Goal: Answer question/provide support: Share knowledge or assist other users

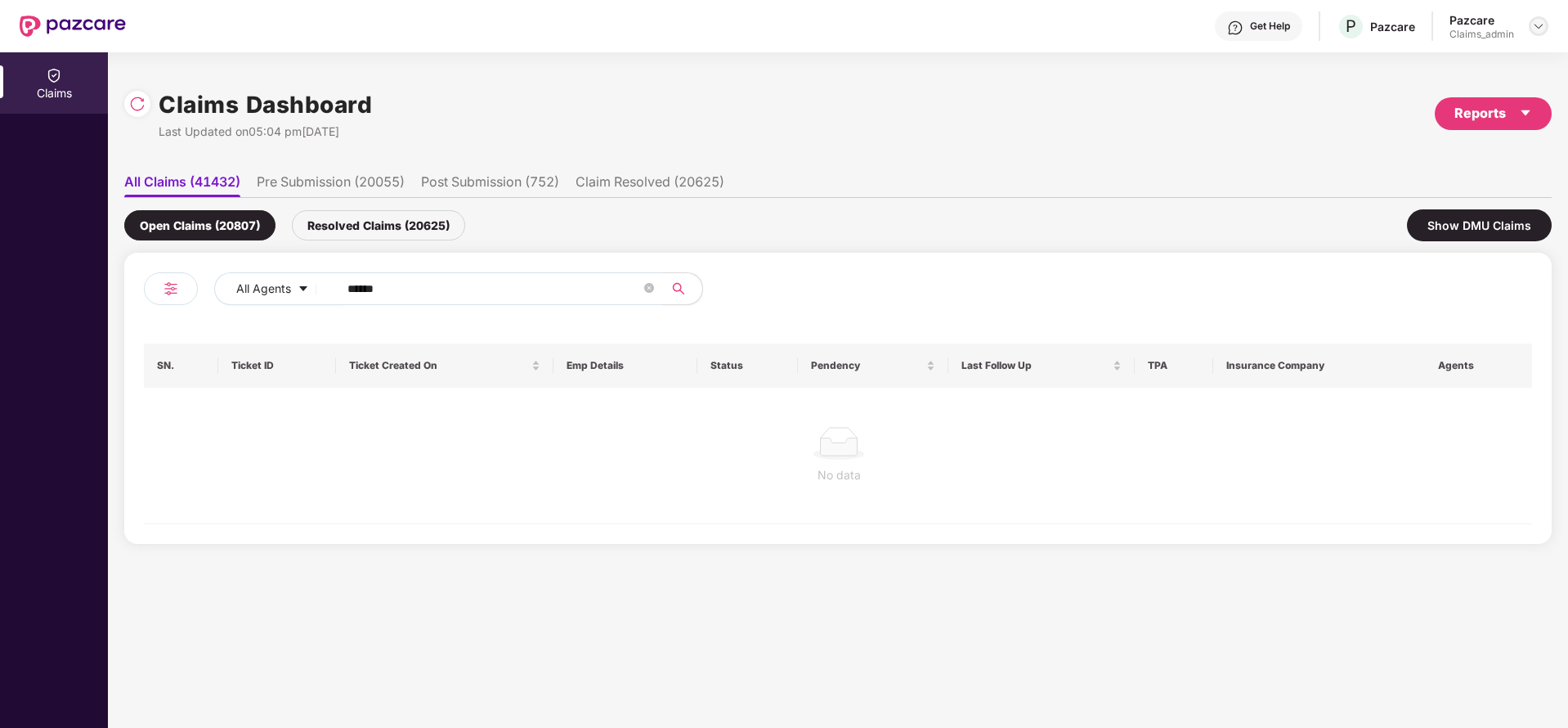
click at [1539, 29] on img at bounding box center [1538, 26] width 13 height 13
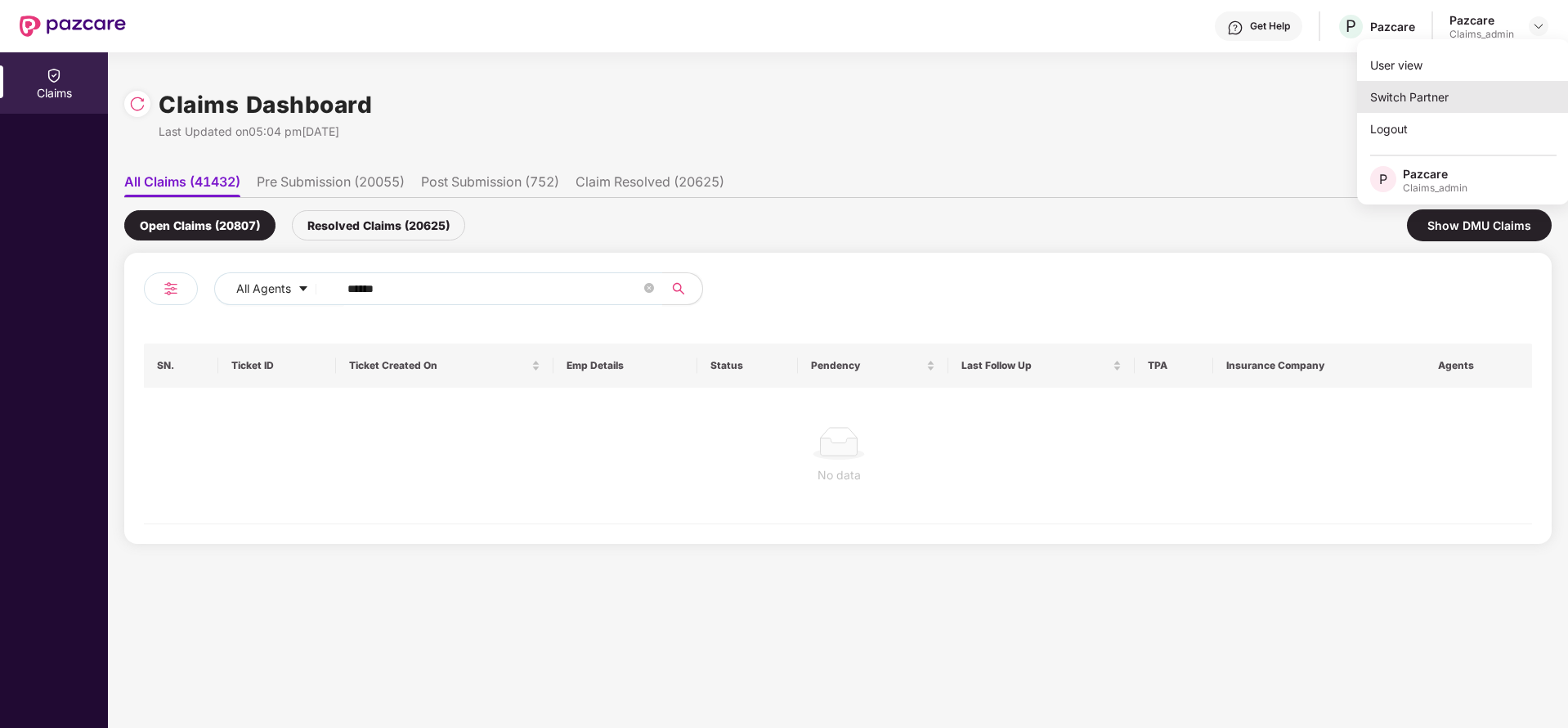
click at [1492, 90] on div "Switch Partner" at bounding box center [1463, 96] width 213 height 32
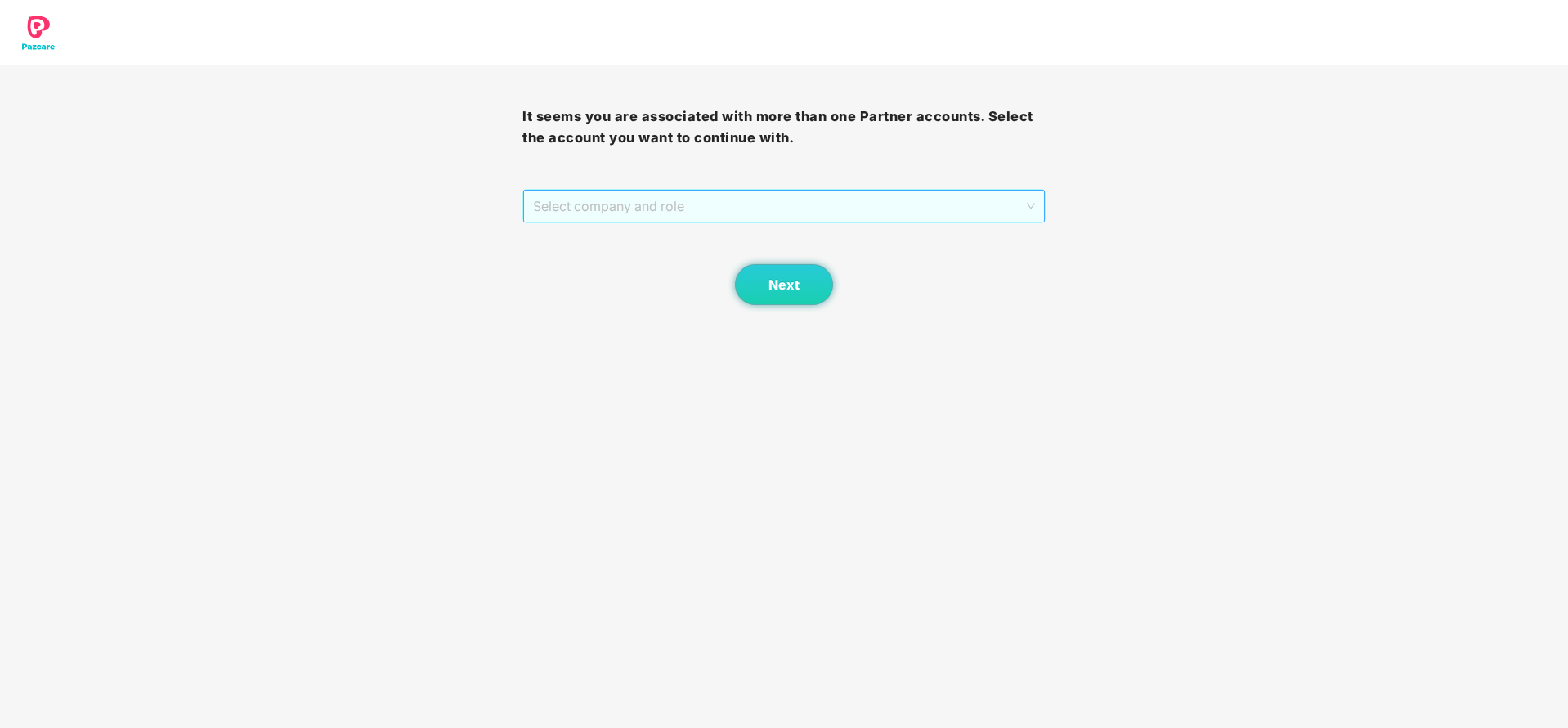
click at [874, 204] on span "Select company and role" at bounding box center [783, 206] width 501 height 31
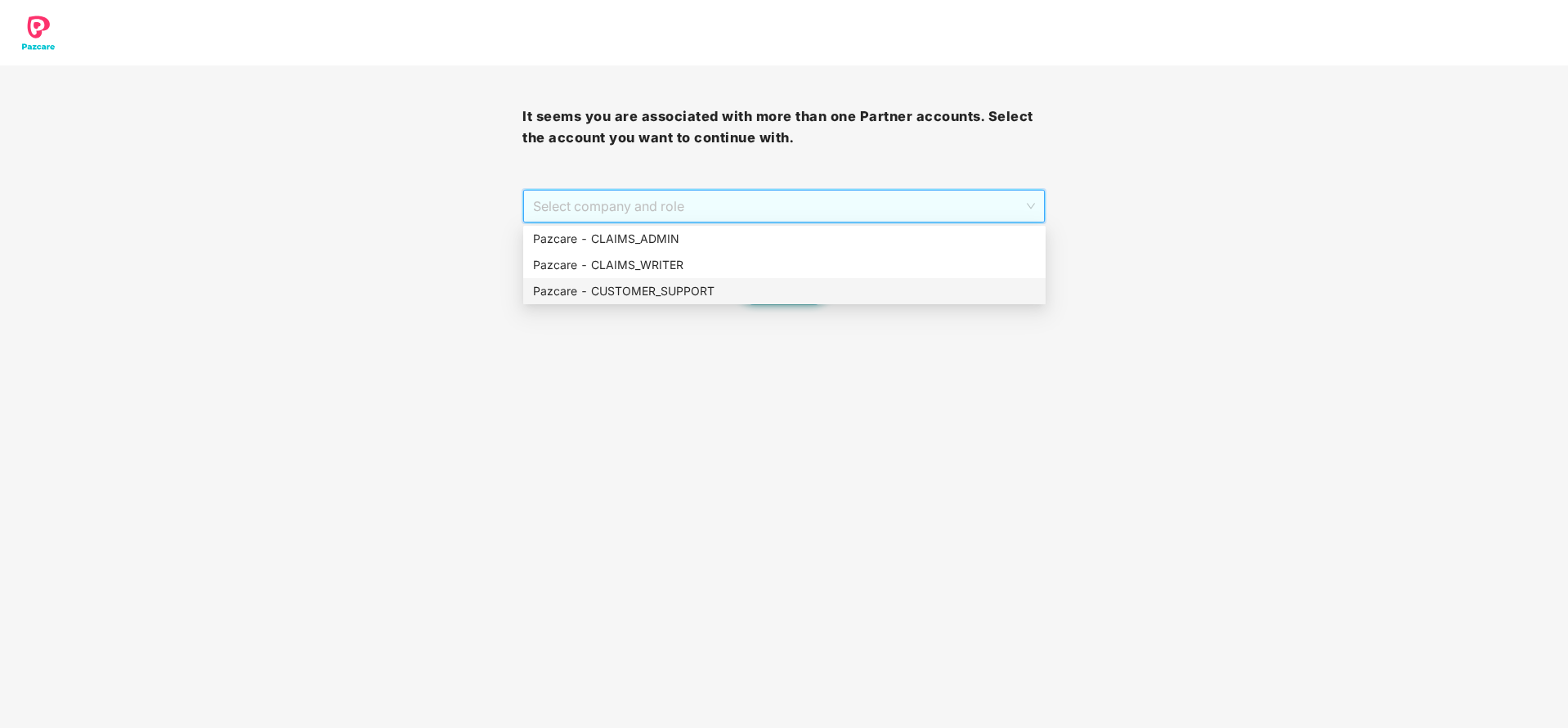
click at [741, 288] on div "Pazcare - CUSTOMER_SUPPORT" at bounding box center [784, 291] width 503 height 18
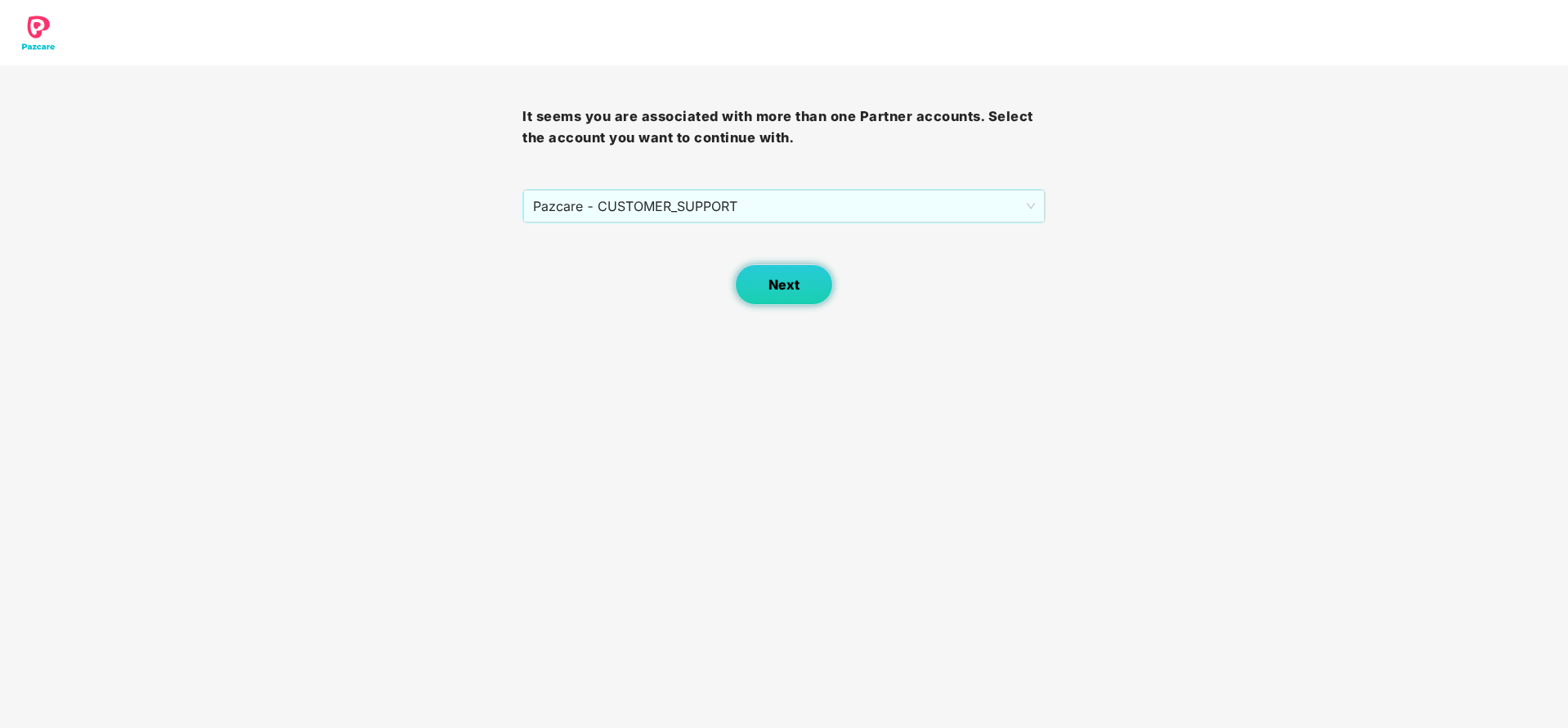
click at [818, 286] on button "Next" at bounding box center [784, 284] width 98 height 41
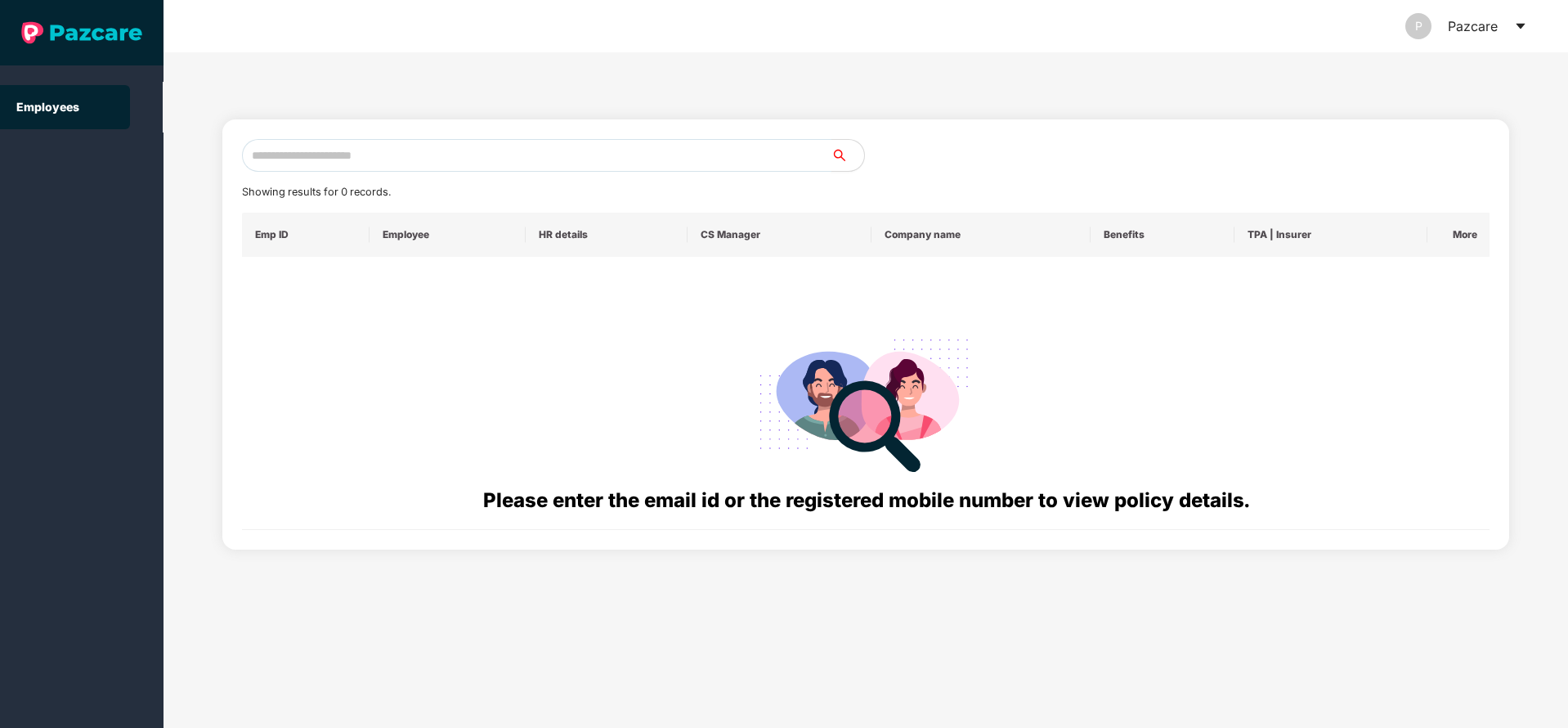
click at [496, 155] on input "text" at bounding box center [537, 156] width 590 height 33
paste input "**********"
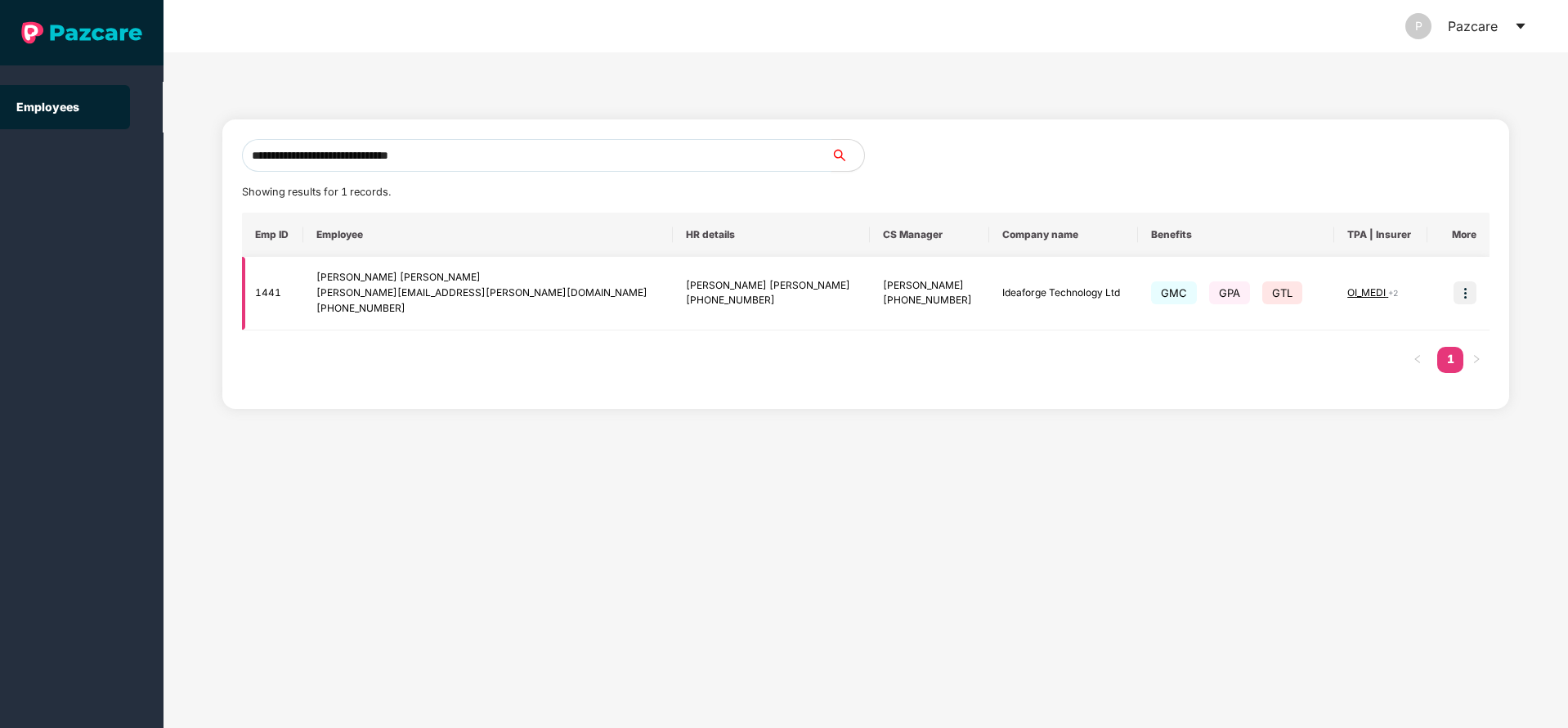
type input "**********"
click at [1461, 294] on img at bounding box center [1464, 292] width 23 height 23
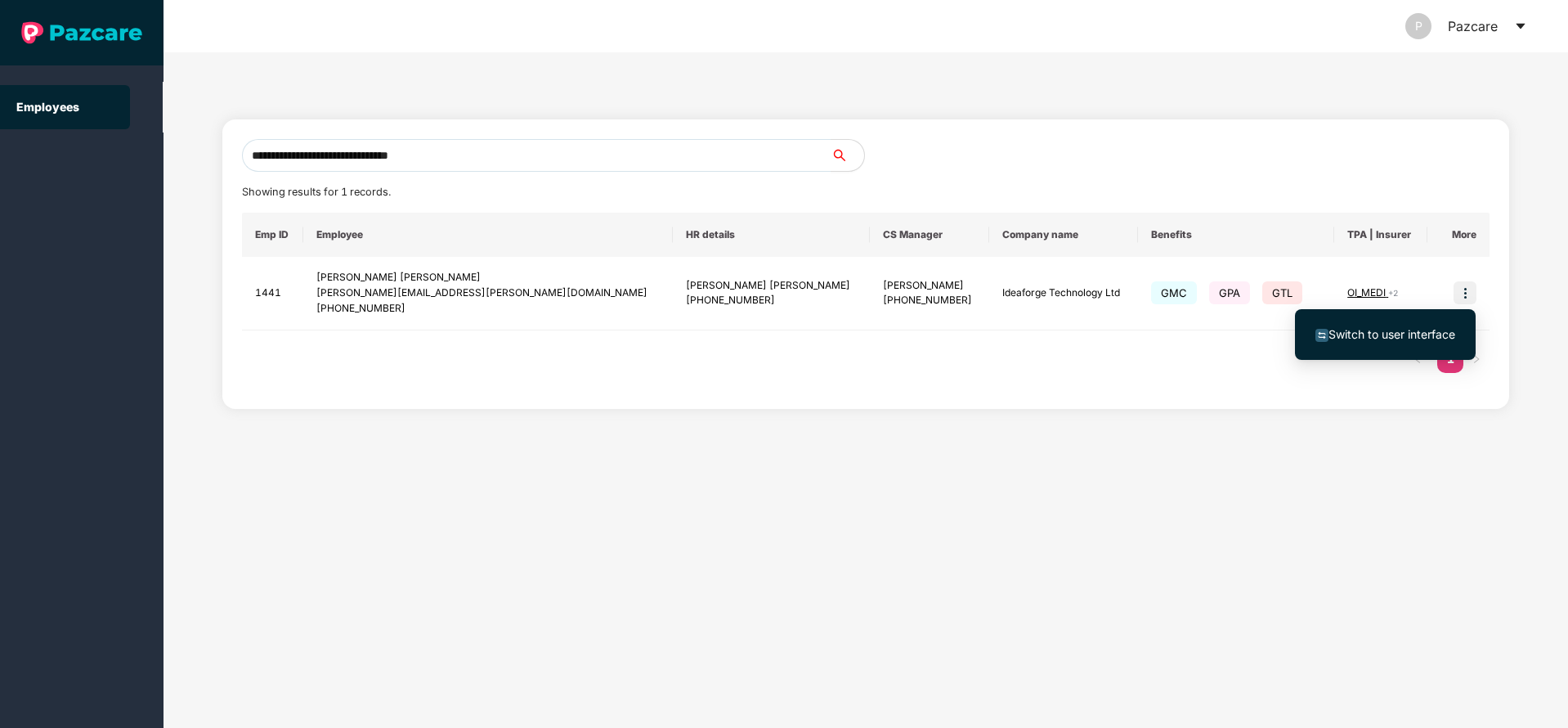
click at [1326, 345] on li "Switch to user interface" at bounding box center [1385, 335] width 181 height 34
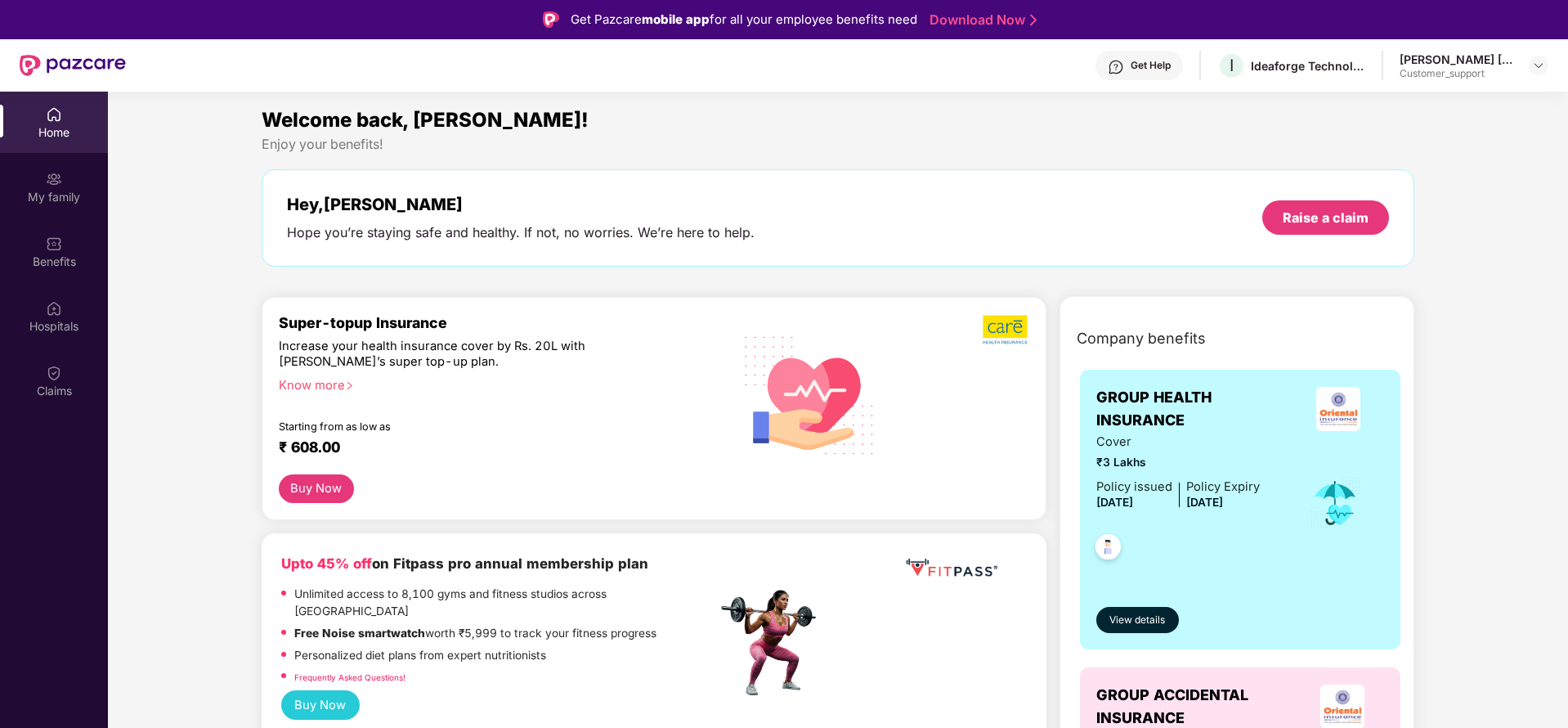
click at [1326, 345] on div "Company benefits" at bounding box center [1241, 338] width 347 height 43
click at [36, 265] on div "Benefits" at bounding box center [53, 261] width 108 height 16
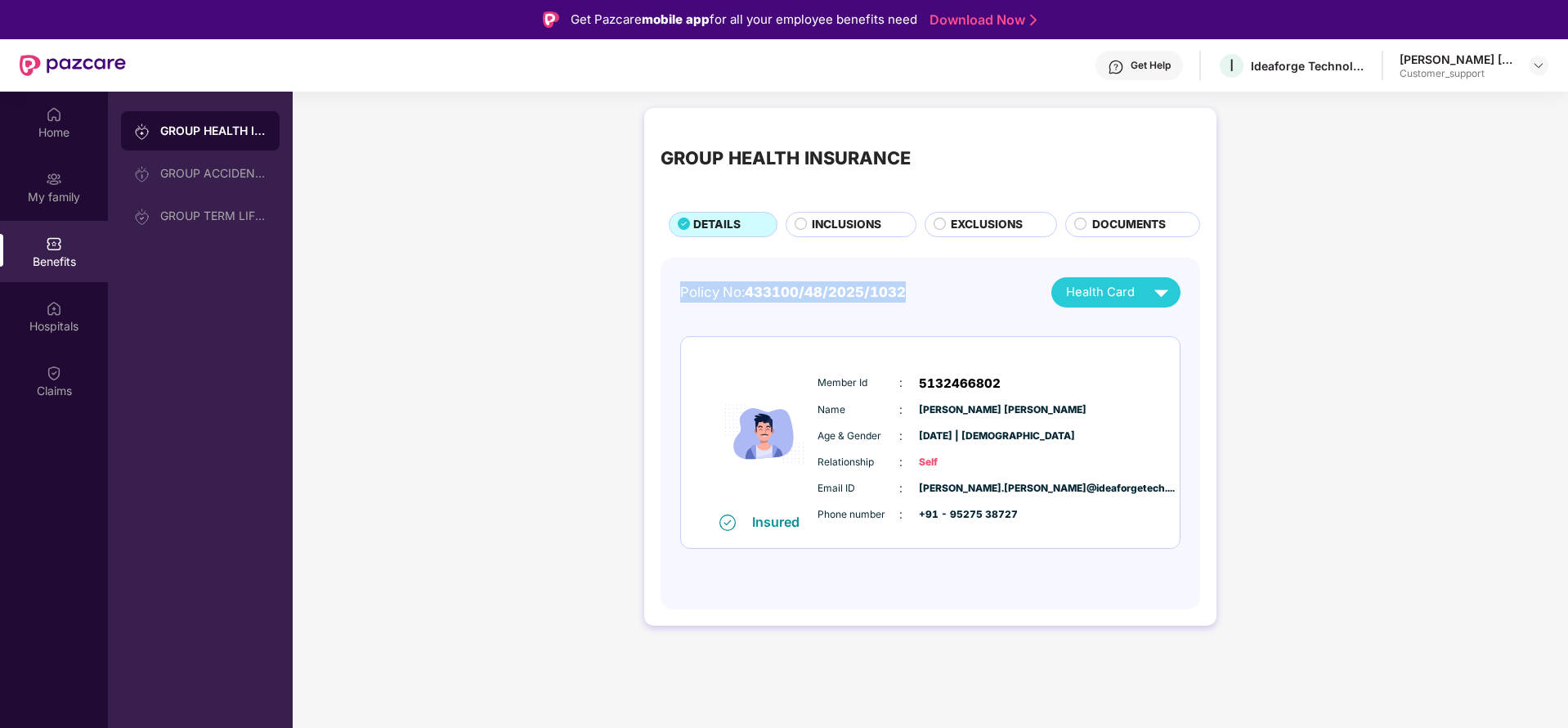
drag, startPoint x: 677, startPoint y: 290, endPoint x: 927, endPoint y: 295, distance: 250.0
click at [927, 295] on div "Policy No: 433100/48/2025/1032 Health Card Insured Member Id : 5132466802 Name …" at bounding box center [930, 434] width 540 height 353
copy div "Policy No: 433100/48/2025/1032"
click at [941, 383] on span "5132466802" at bounding box center [959, 383] width 81 height 20
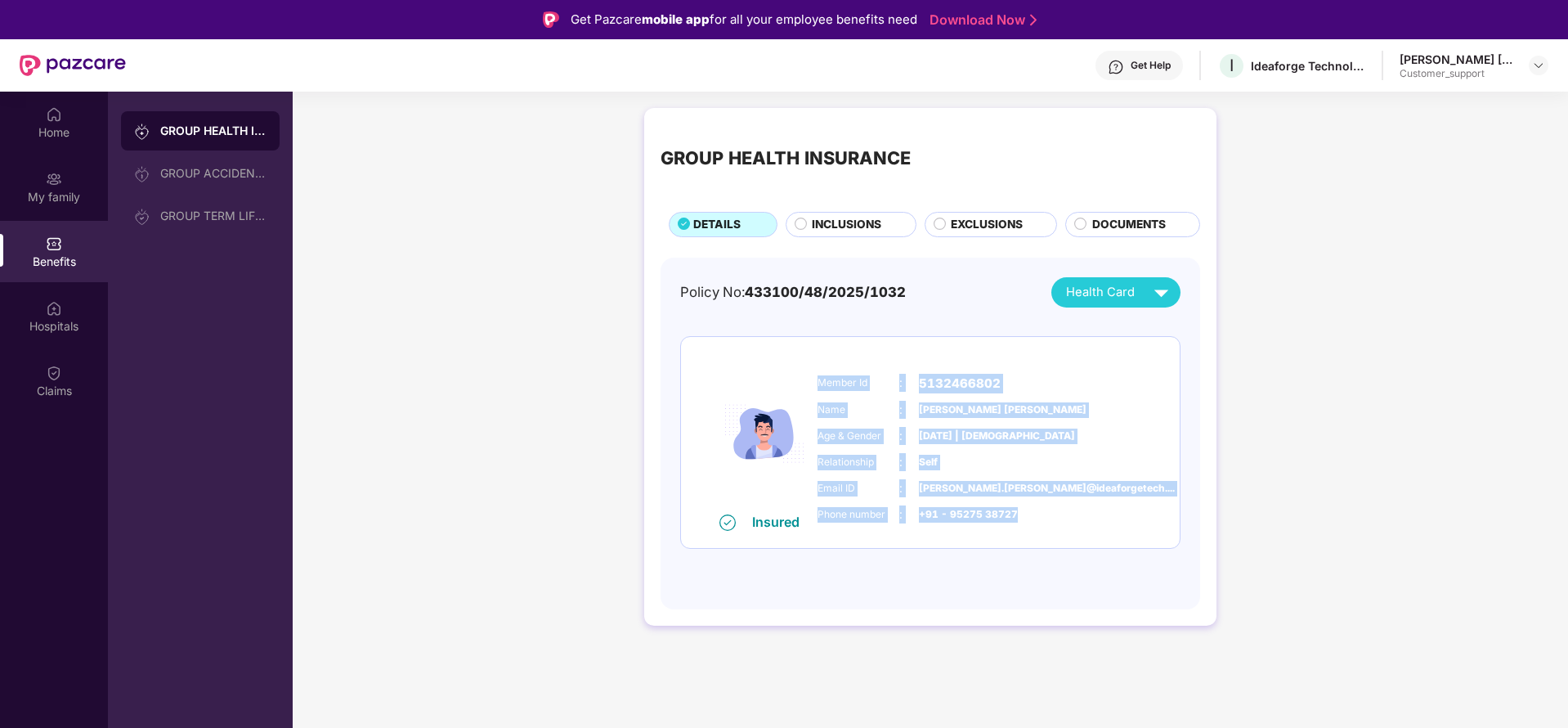
drag, startPoint x: 816, startPoint y: 381, endPoint x: 1026, endPoint y: 515, distance: 249.1
click at [1026, 515] on div "Member Id : 5132466802 Name : [PERSON_NAME] [PERSON_NAME] Age & Gender : [DATE]…" at bounding box center [980, 449] width 333 height 166
copy div "Member Id : 5132466802 Name : [PERSON_NAME] [PERSON_NAME] Age & Gender : [DATE]…"
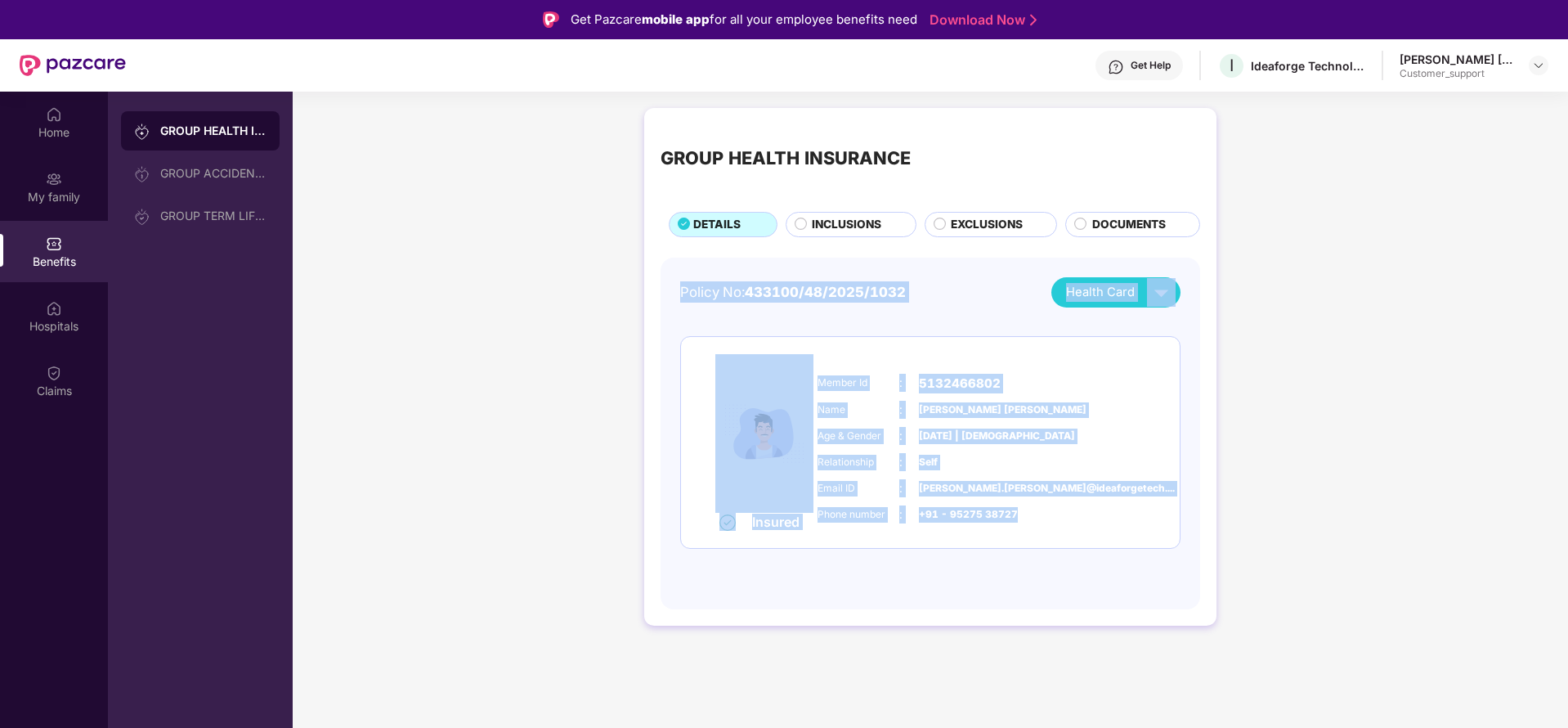
drag, startPoint x: 680, startPoint y: 290, endPoint x: 1037, endPoint y: 515, distance: 422.0
click at [1037, 515] on div "Policy No: 433100/48/2025/1032 Health Card Insured Member Id : 5132466802 Name …" at bounding box center [930, 434] width 540 height 353
copy div "Policy No: 433100/48/2025/1032 Health Card Insured Member Id : 5132466802 Name …"
click at [1535, 68] on img at bounding box center [1538, 65] width 13 height 13
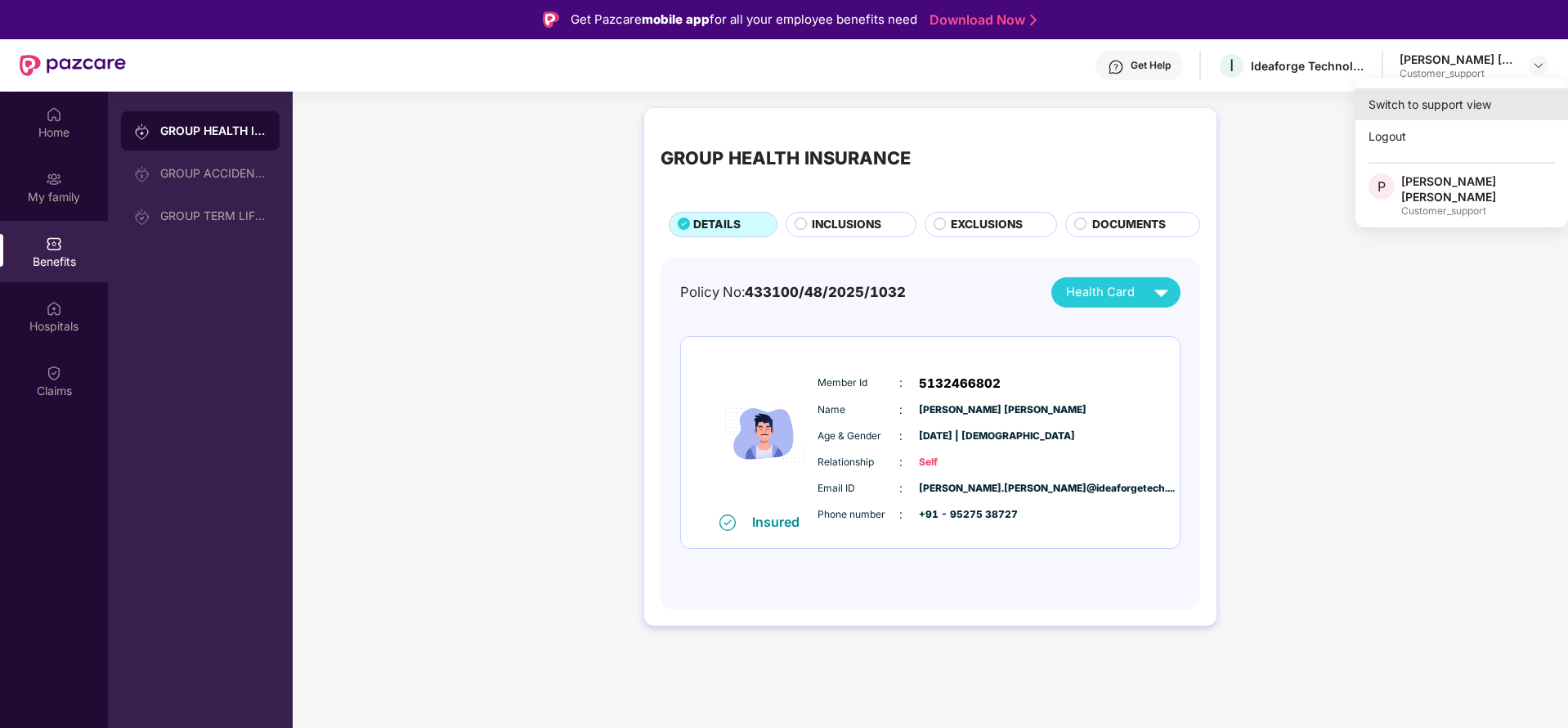
click at [1421, 105] on div "Switch to support view" at bounding box center [1461, 104] width 213 height 32
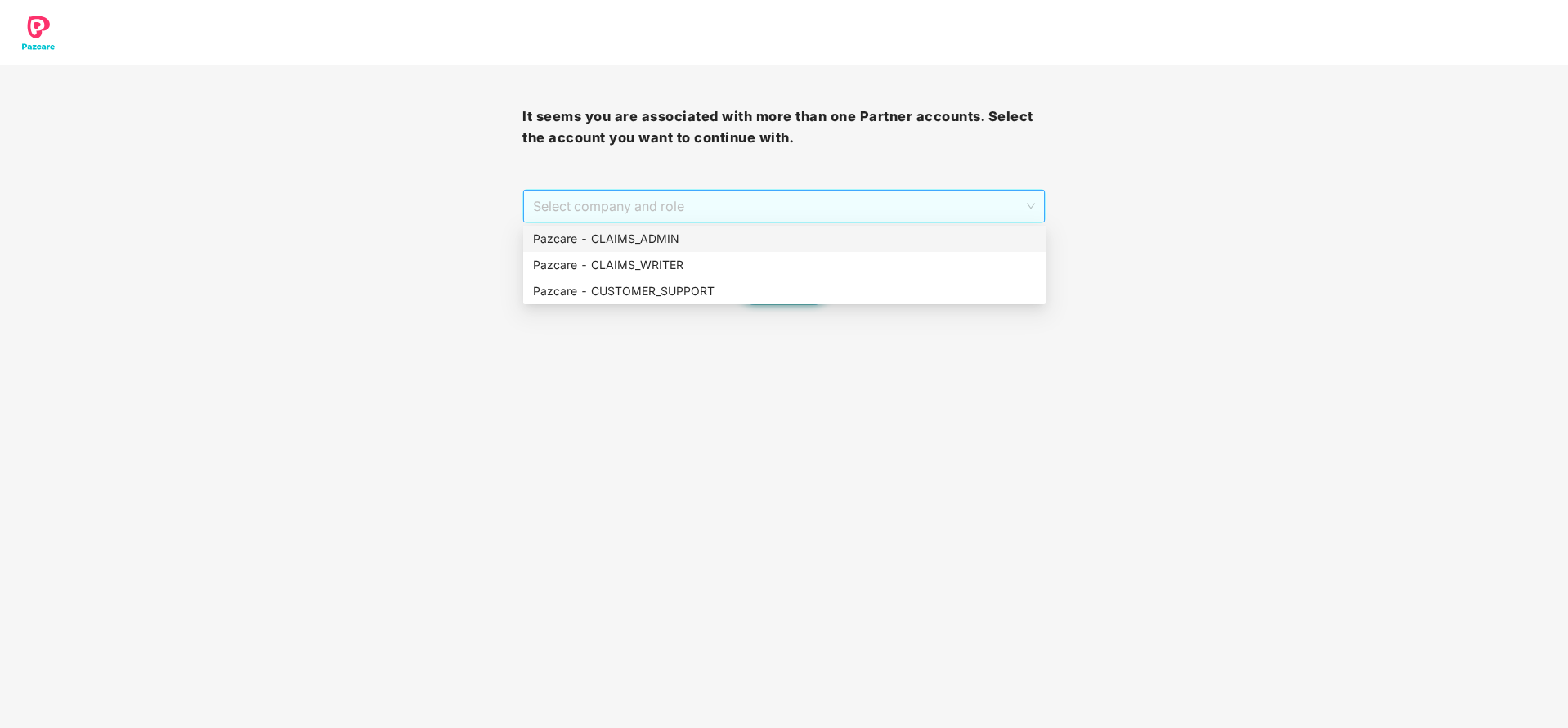
click at [760, 213] on span "Select company and role" at bounding box center [783, 206] width 501 height 31
click at [745, 296] on div "Pazcare - CUSTOMER_SUPPORT" at bounding box center [784, 291] width 503 height 18
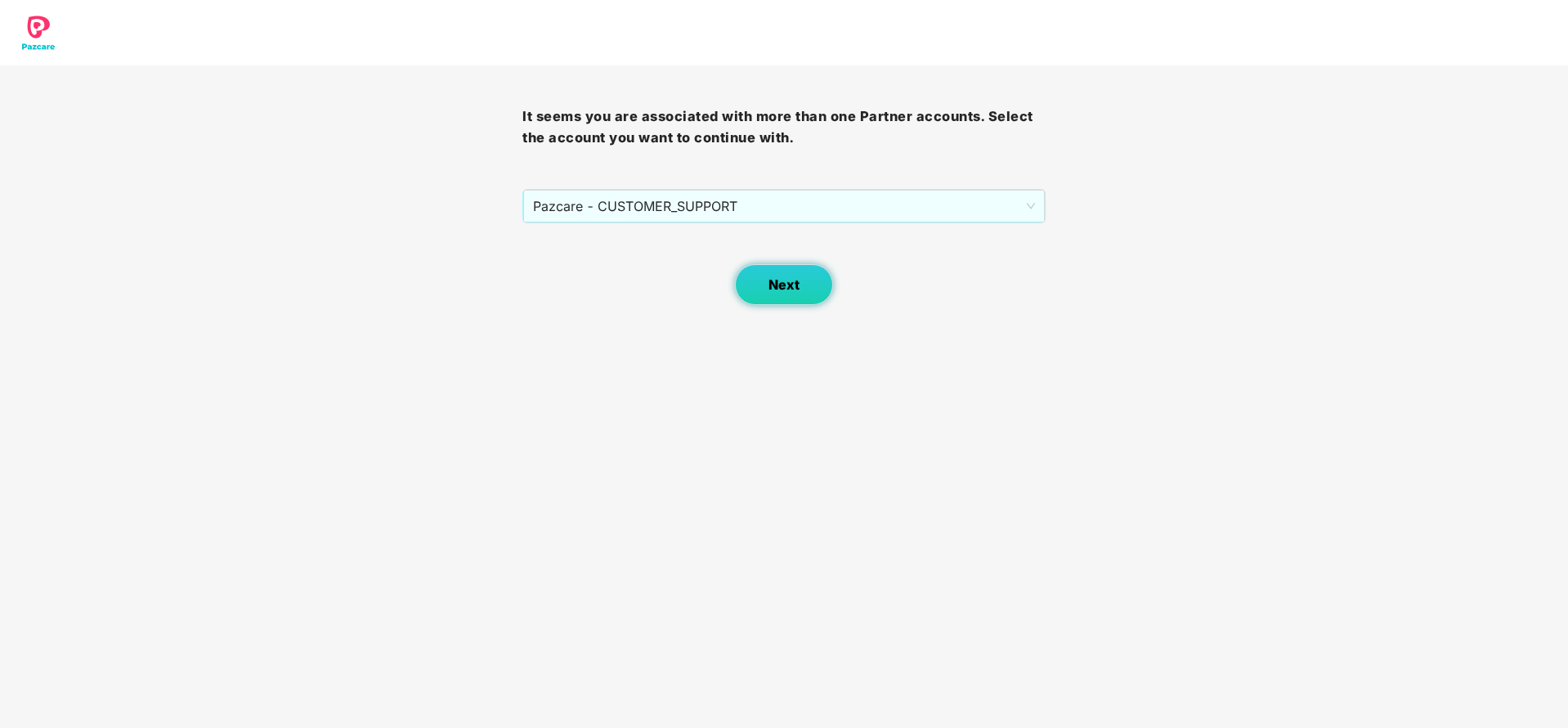
click at [805, 298] on button "Next" at bounding box center [784, 284] width 98 height 41
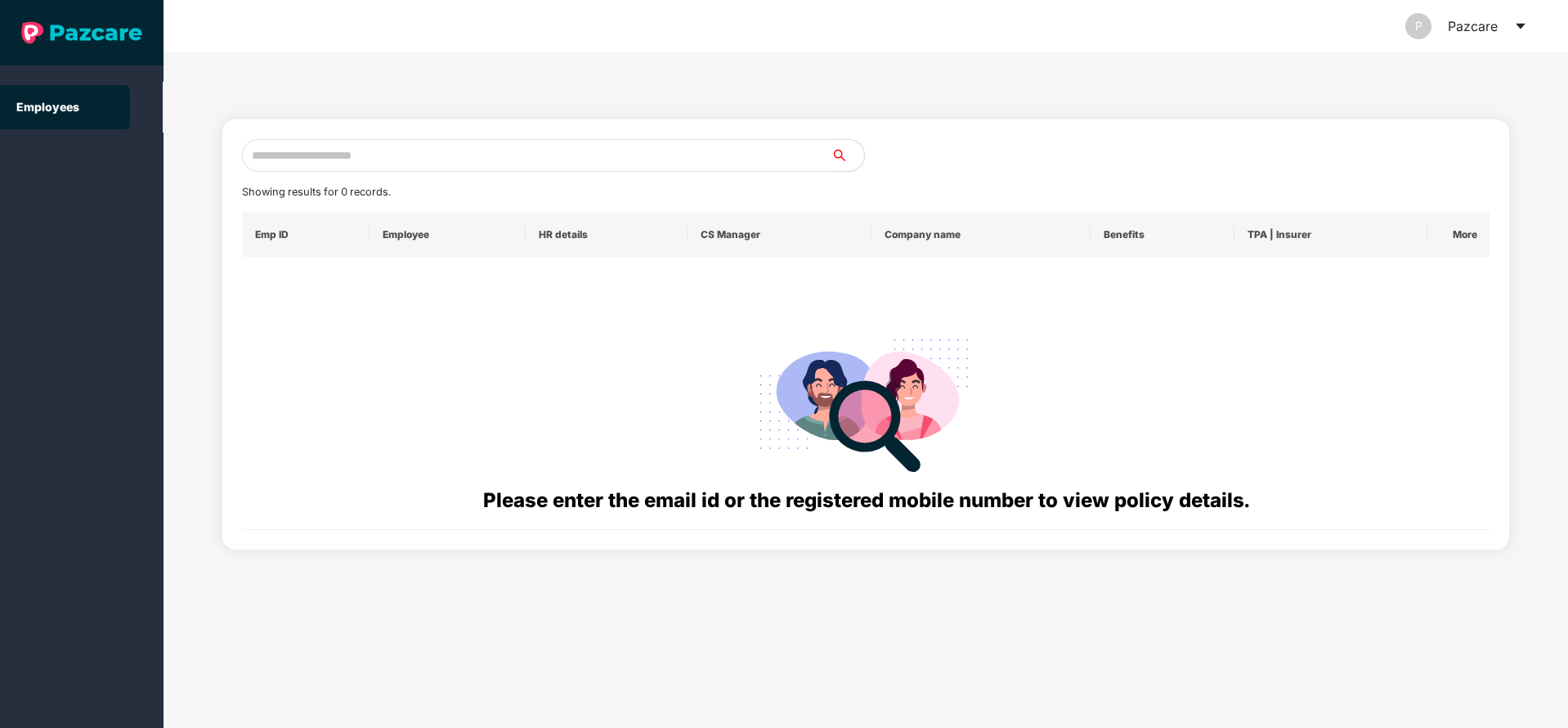
click at [587, 154] on input "text" at bounding box center [537, 156] width 590 height 33
paste input "**********"
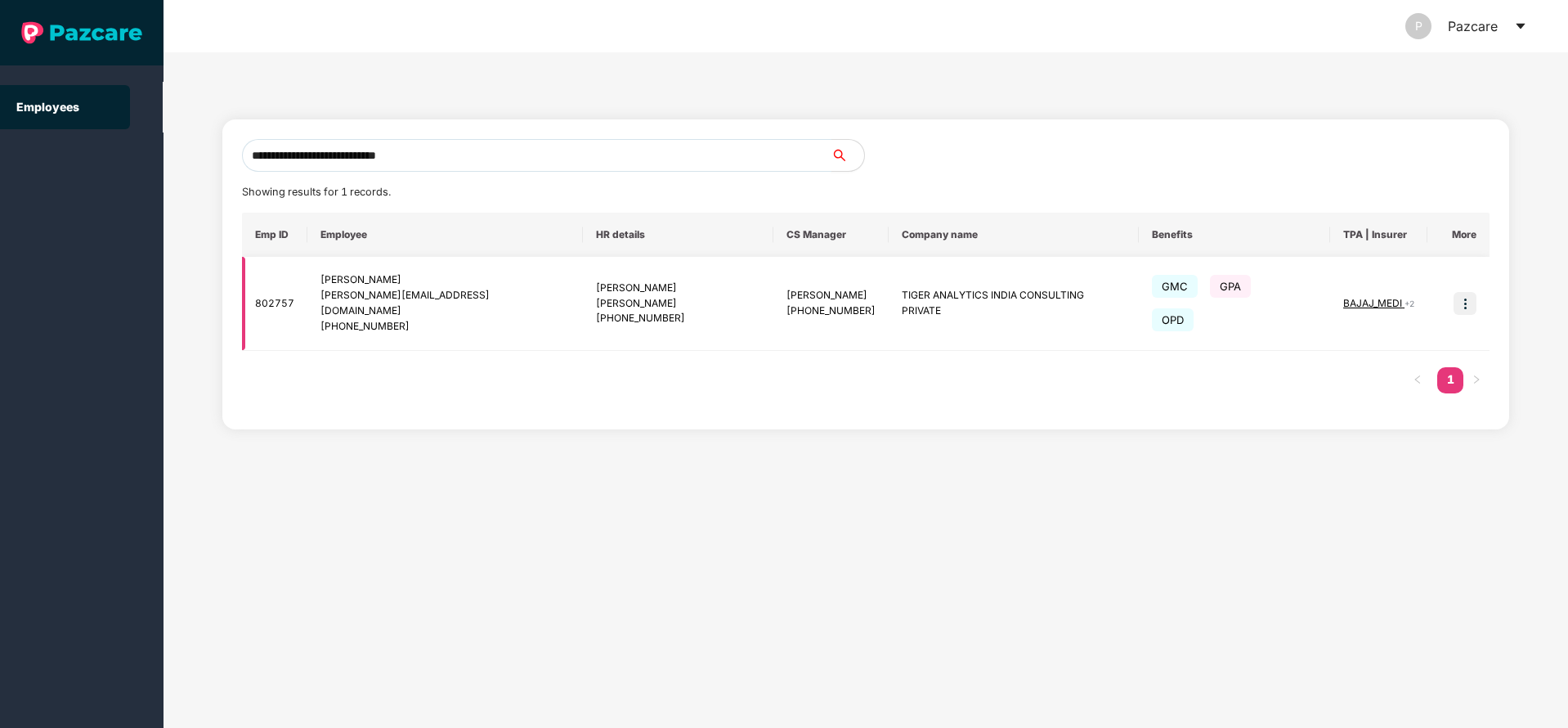
type input "**********"
click at [1469, 292] on img at bounding box center [1464, 303] width 23 height 23
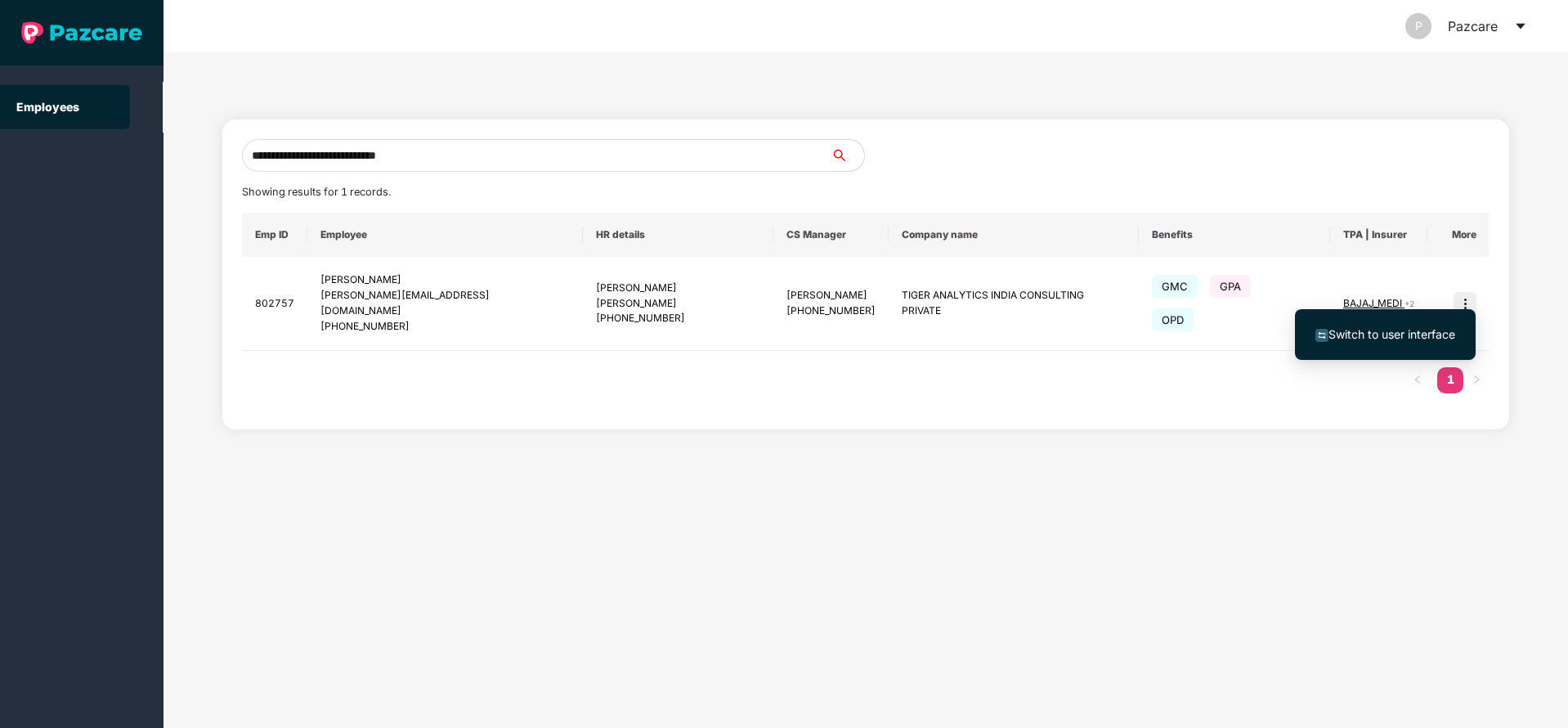
click at [1374, 322] on li "Switch to user interface" at bounding box center [1385, 335] width 181 height 34
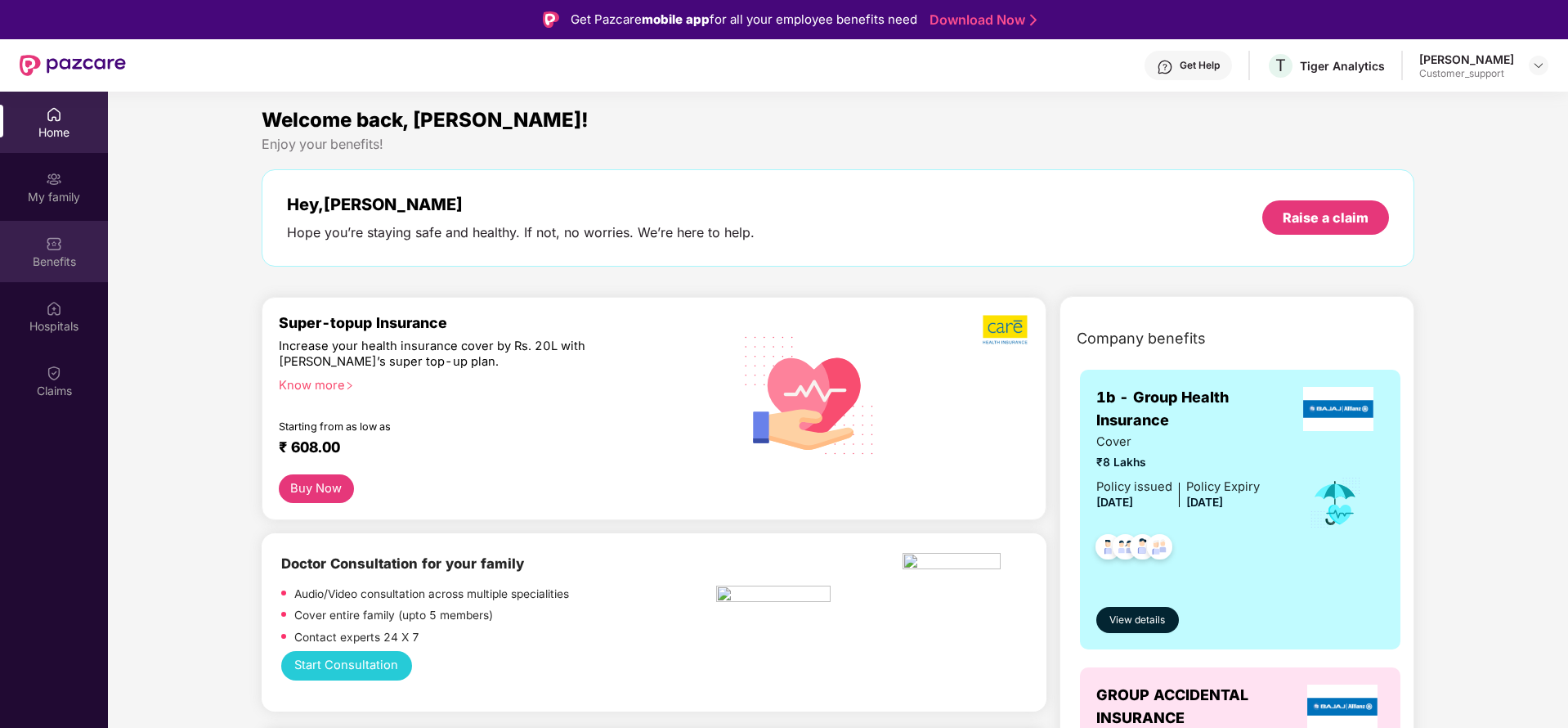
click at [67, 254] on div "Benefits" at bounding box center [53, 261] width 108 height 16
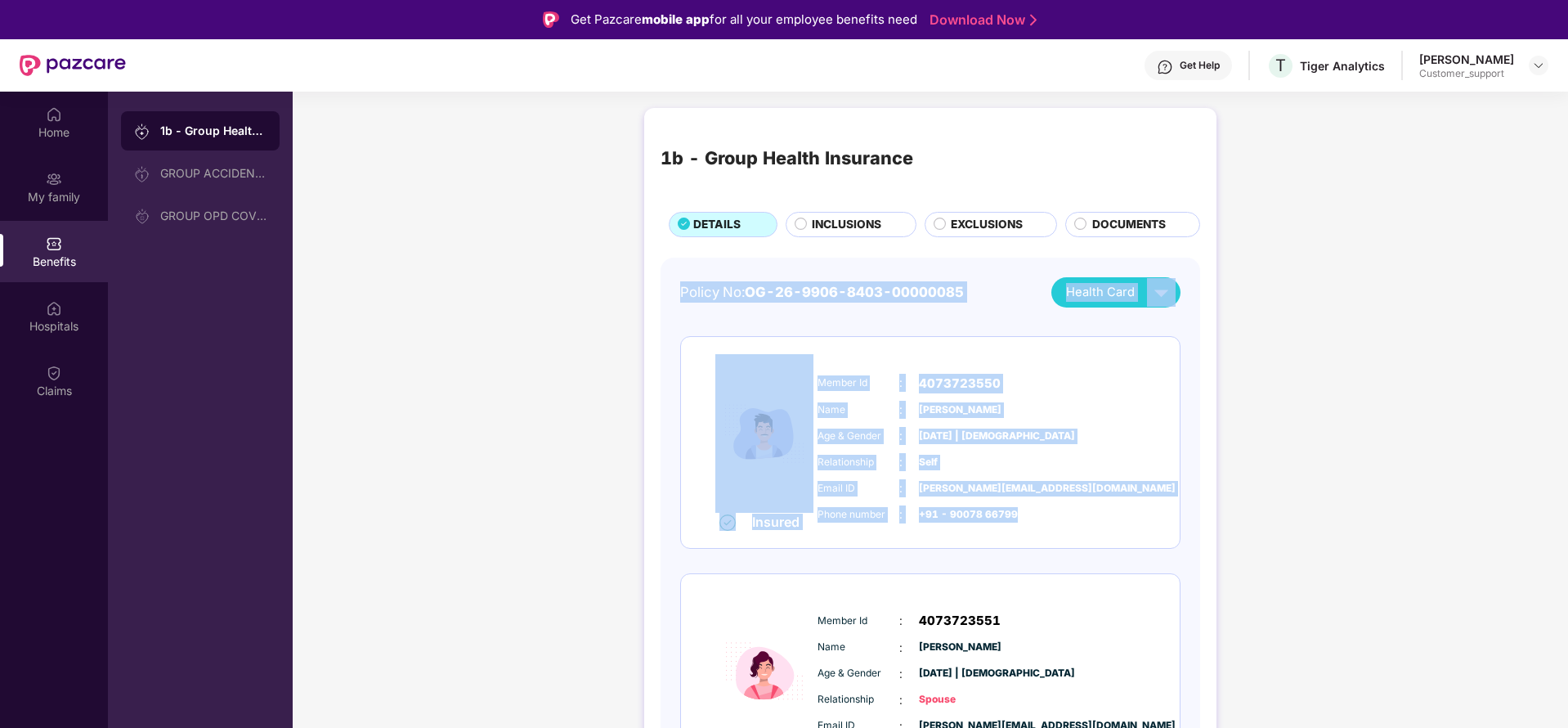
drag, startPoint x: 676, startPoint y: 281, endPoint x: 1030, endPoint y: 515, distance: 424.3
copy div "Policy No: OG-26-9906-8403-00000085 Health Card Insured Member Id : 4073723550 …"
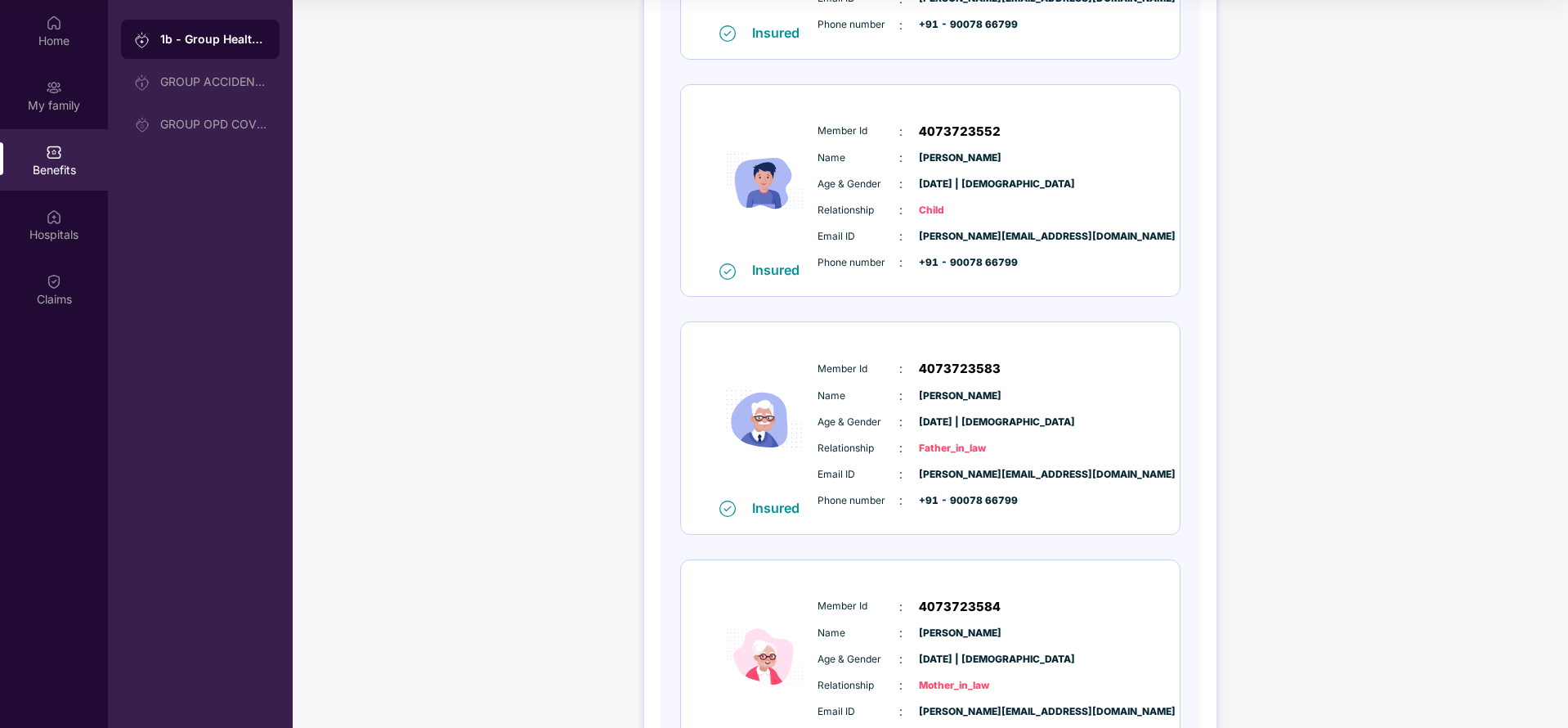
scroll to position [634, 0]
click at [1469, 474] on div "1b - Group Health Insurance DETAILS INCLUSIONS EXCLUSIONS DOCUMENTS Policy No: …" at bounding box center [930, 124] width 1275 height 1500
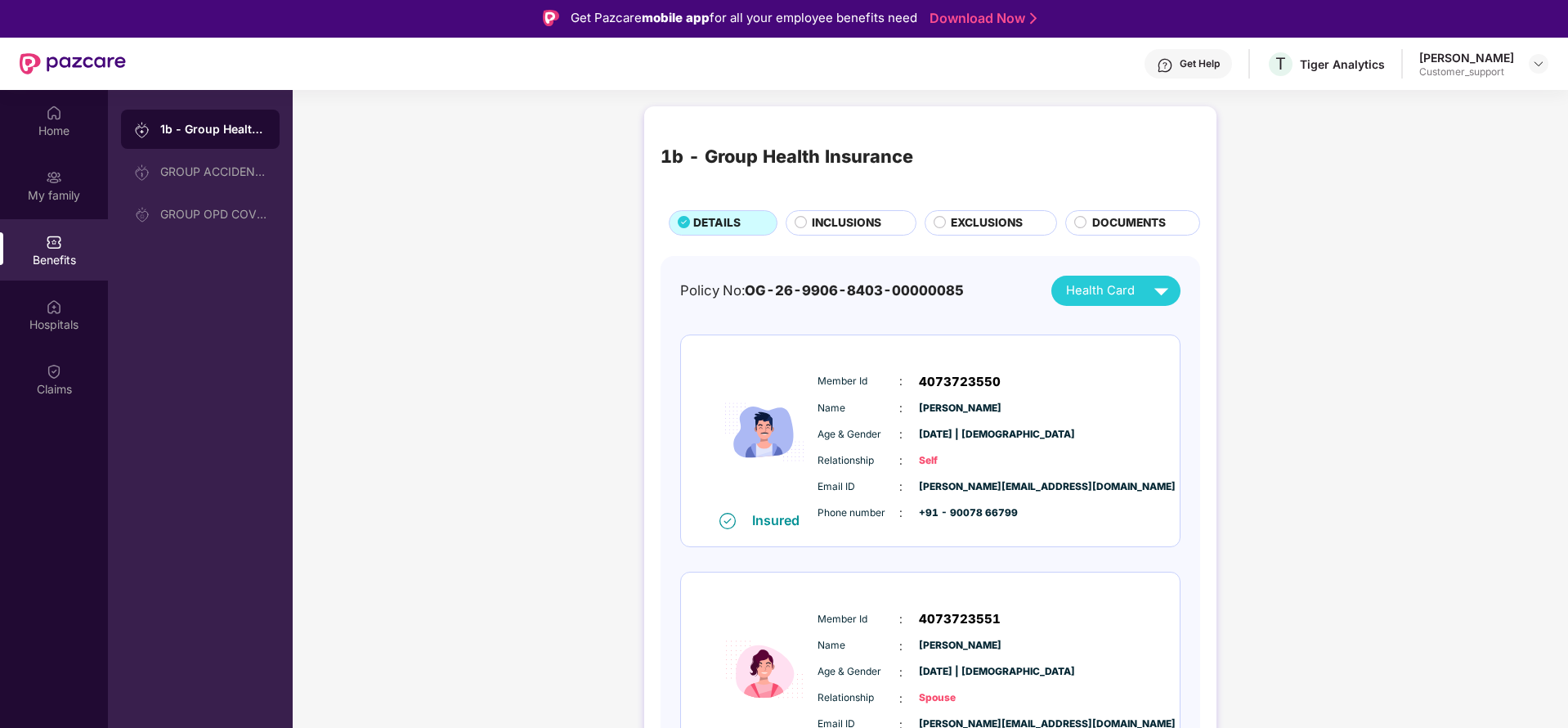
scroll to position [0, 0]
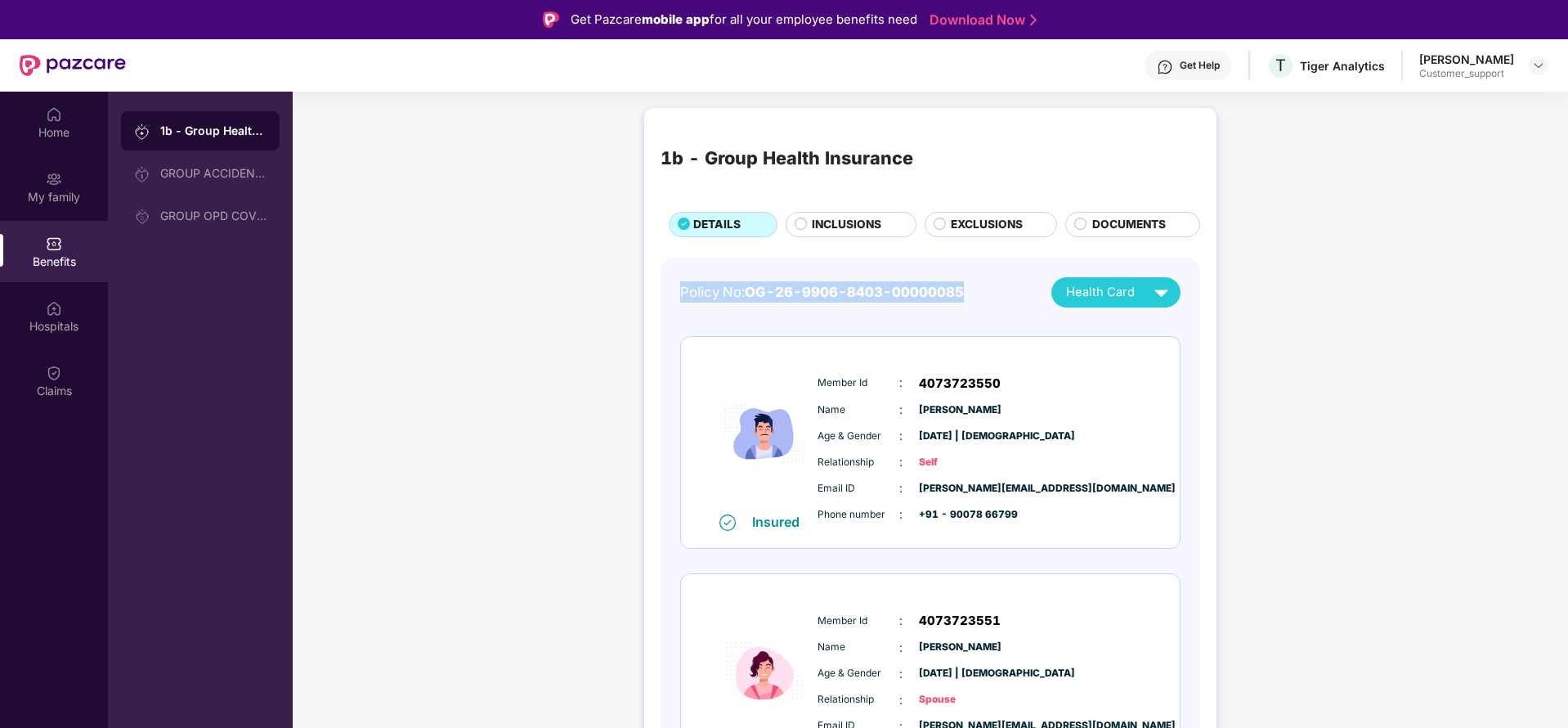
drag, startPoint x: 969, startPoint y: 290, endPoint x: 672, endPoint y: 272, distance: 297.5
copy div "Policy No: OG-26-9906-8403-00000085"
click at [940, 382] on span "4073723550" at bounding box center [959, 383] width 81 height 20
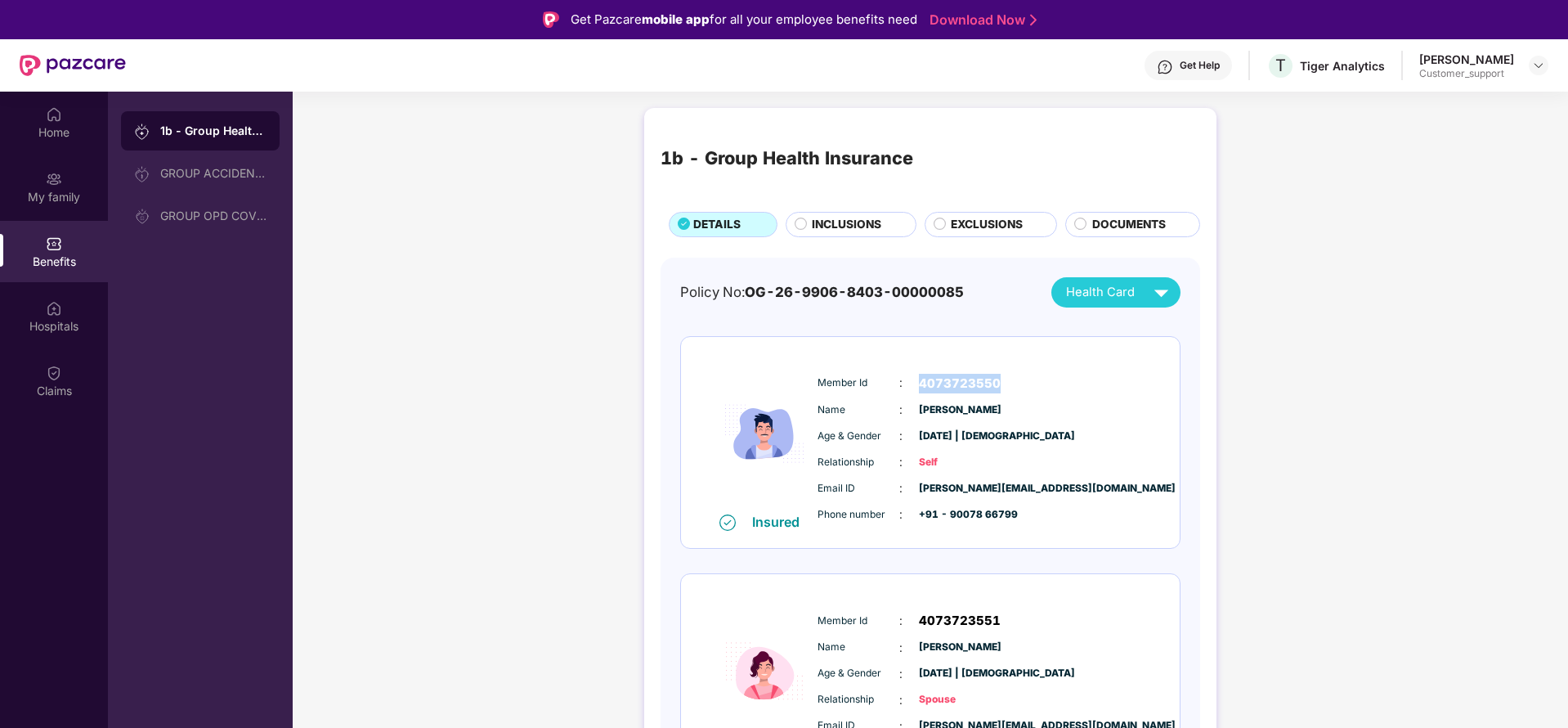
click at [940, 382] on span "4073723550" at bounding box center [959, 383] width 81 height 20
copy span "4073723550"
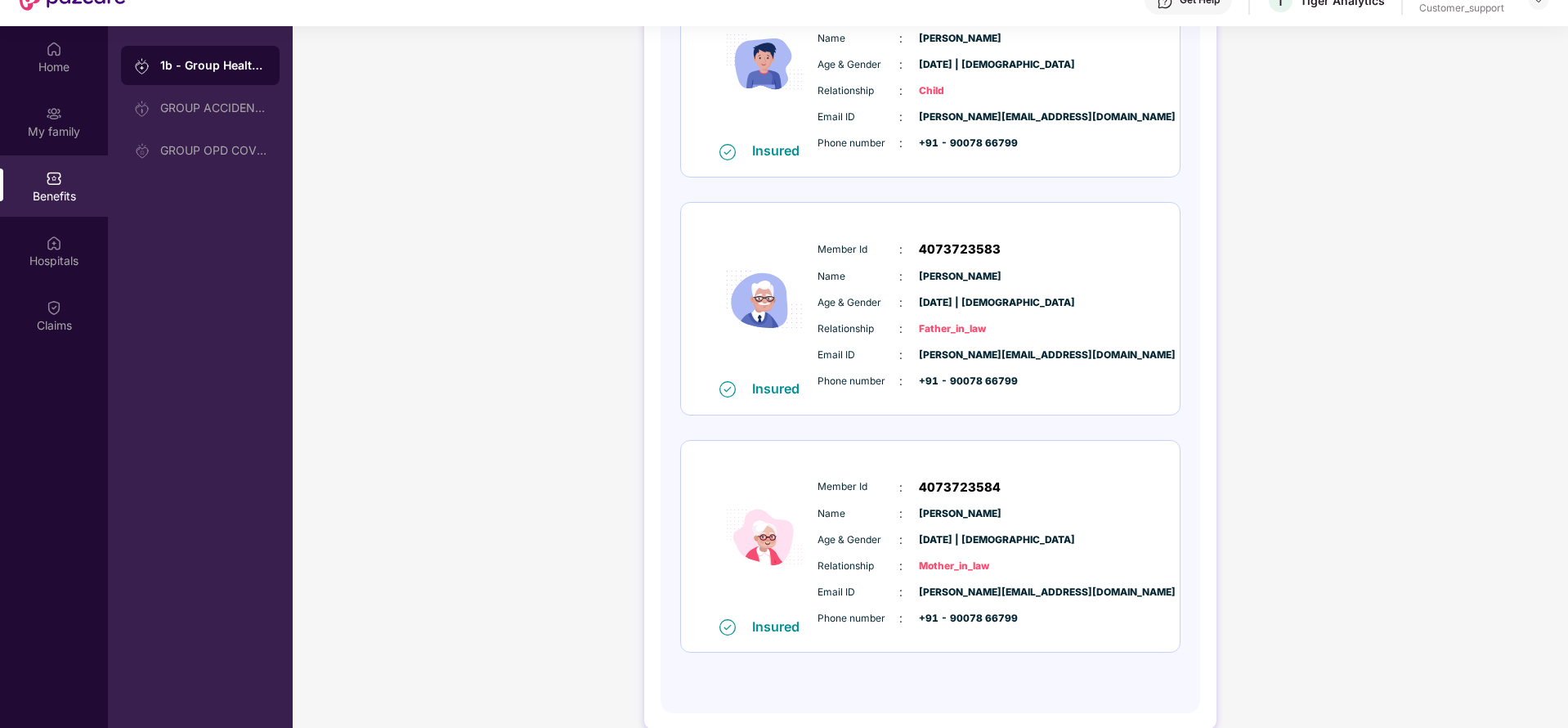
scroll to position [91, 0]
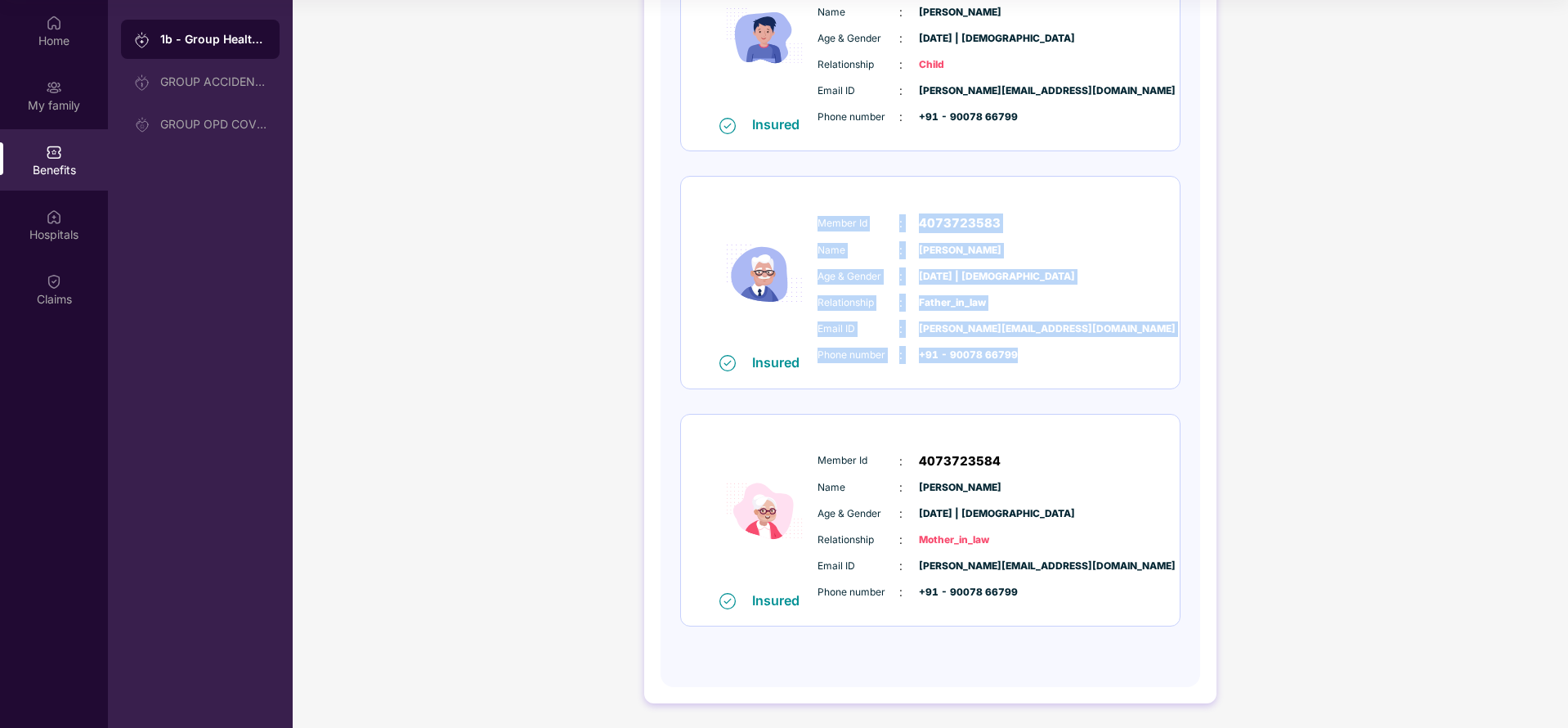
drag, startPoint x: 815, startPoint y: 223, endPoint x: 1037, endPoint y: 361, distance: 261.4
click at [1037, 361] on div "Member Id : 4073723583 Name : [PERSON_NAME] Age & Gender : [DATE] | [DEMOGRAPHI…" at bounding box center [980, 288] width 333 height 166
copy div "Member Id : 4073723583 Name : [PERSON_NAME] Age & Gender : [DATE] | [DEMOGRAPHI…"
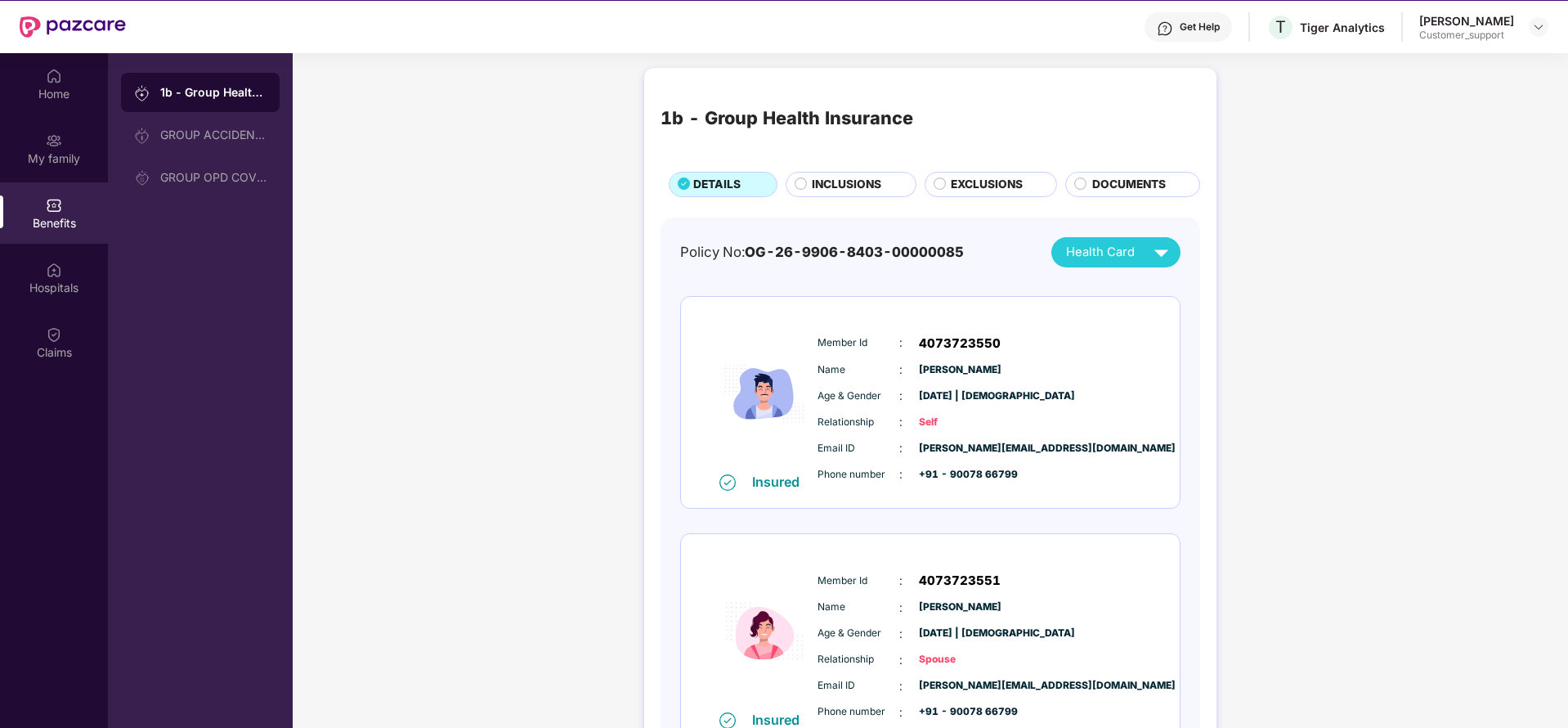
scroll to position [0, 0]
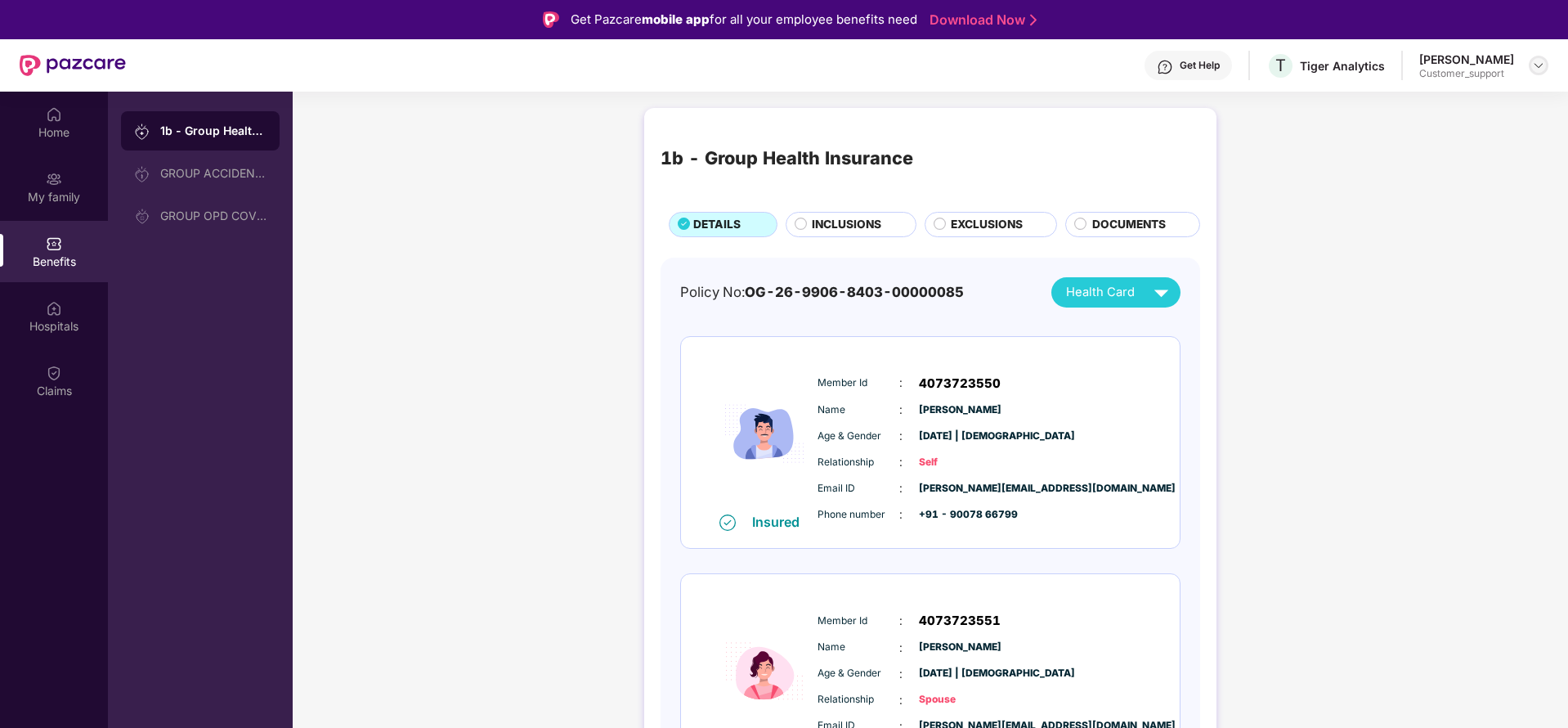
click at [1540, 62] on img at bounding box center [1538, 65] width 13 height 13
click at [1449, 98] on div "Switch to support view" at bounding box center [1461, 104] width 213 height 32
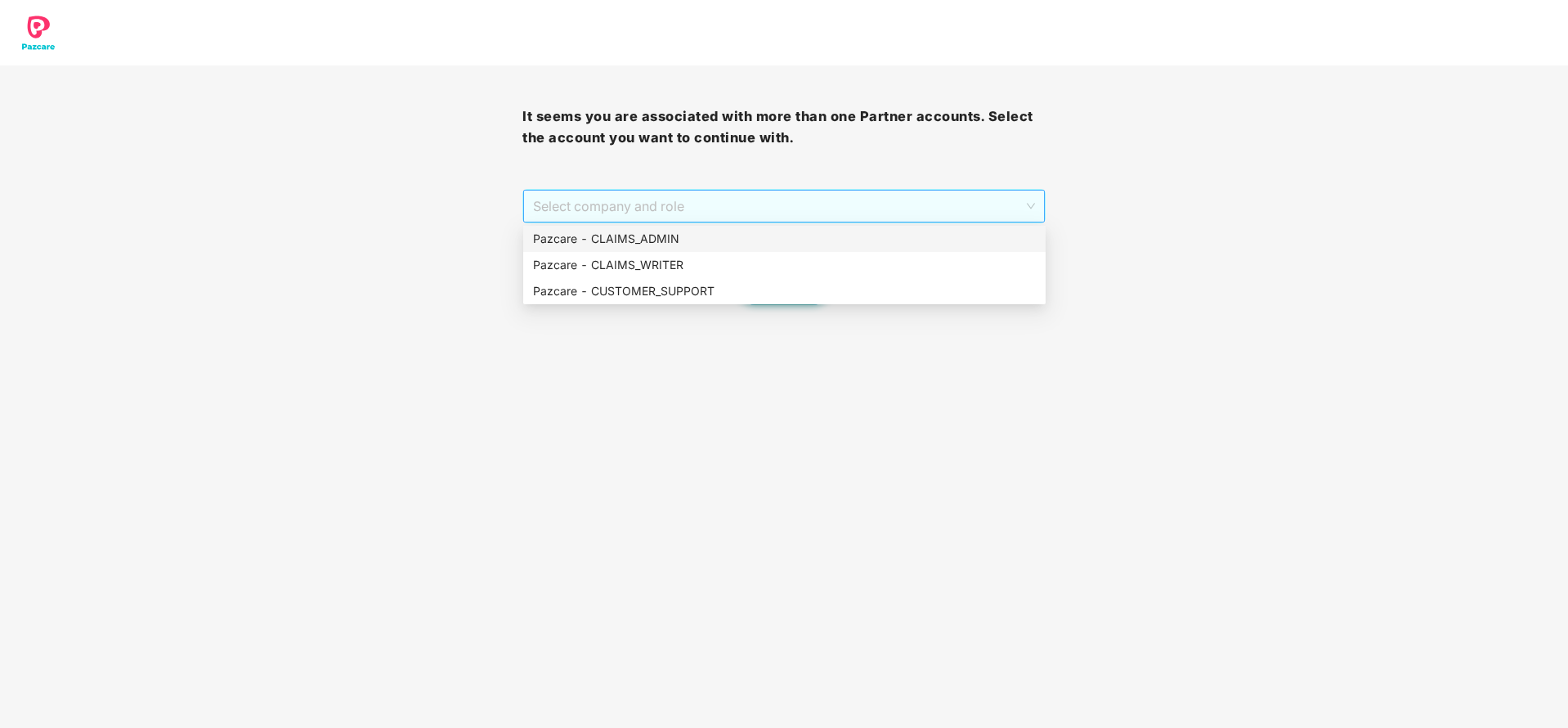
click at [809, 197] on span "Select company and role" at bounding box center [783, 206] width 501 height 31
click at [762, 291] on div "Pazcare - CUSTOMER_SUPPORT" at bounding box center [784, 291] width 503 height 18
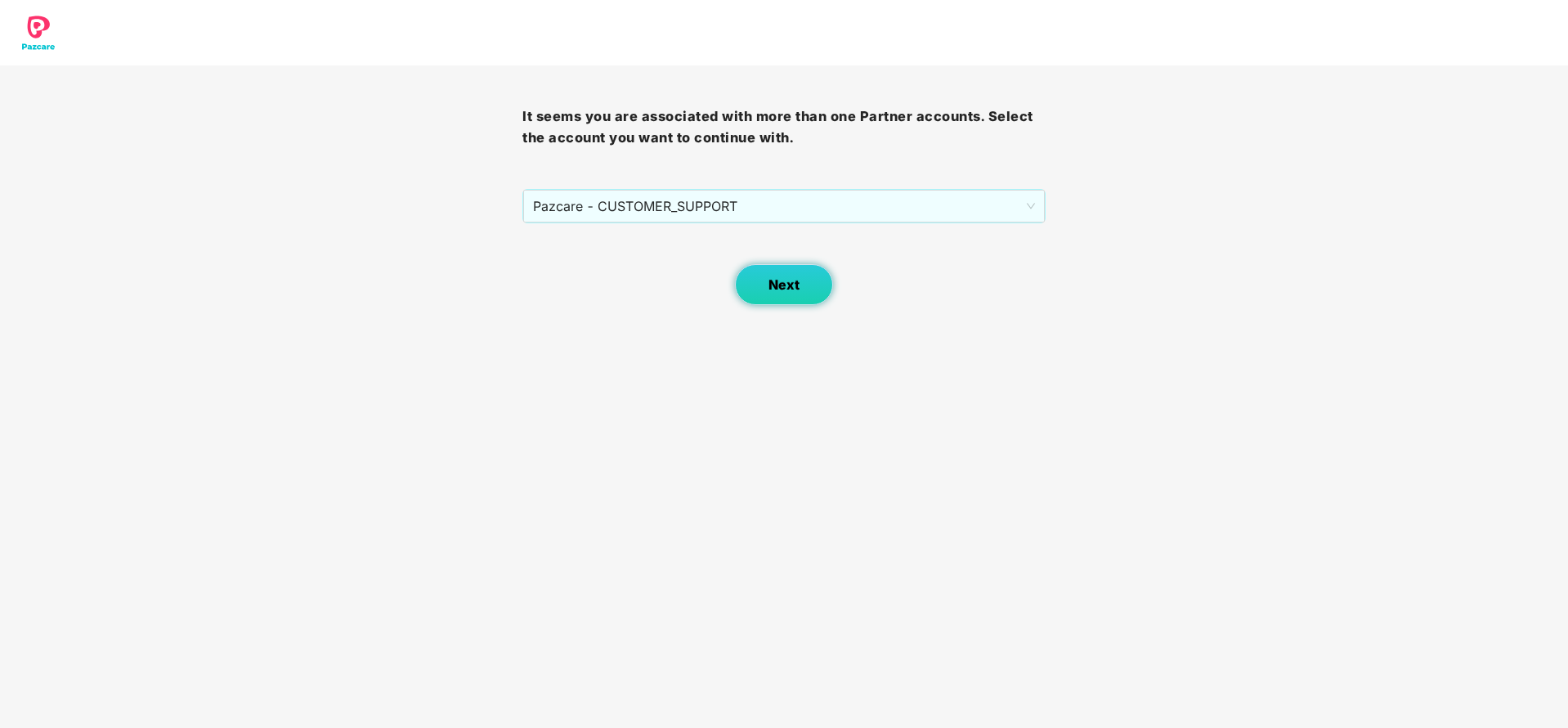
click at [788, 280] on span "Next" at bounding box center [784, 284] width 31 height 15
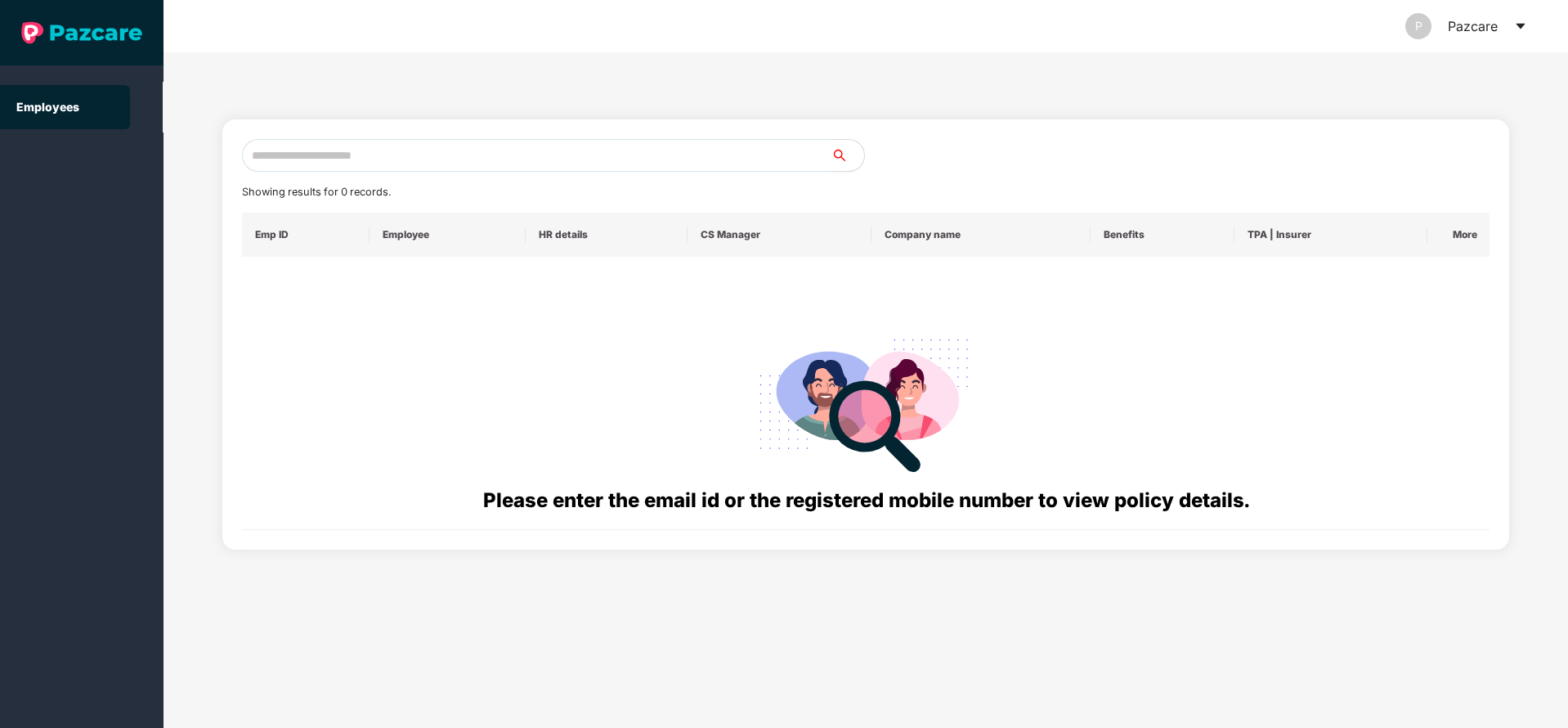
click at [534, 151] on input "text" at bounding box center [537, 156] width 590 height 33
paste input "**********"
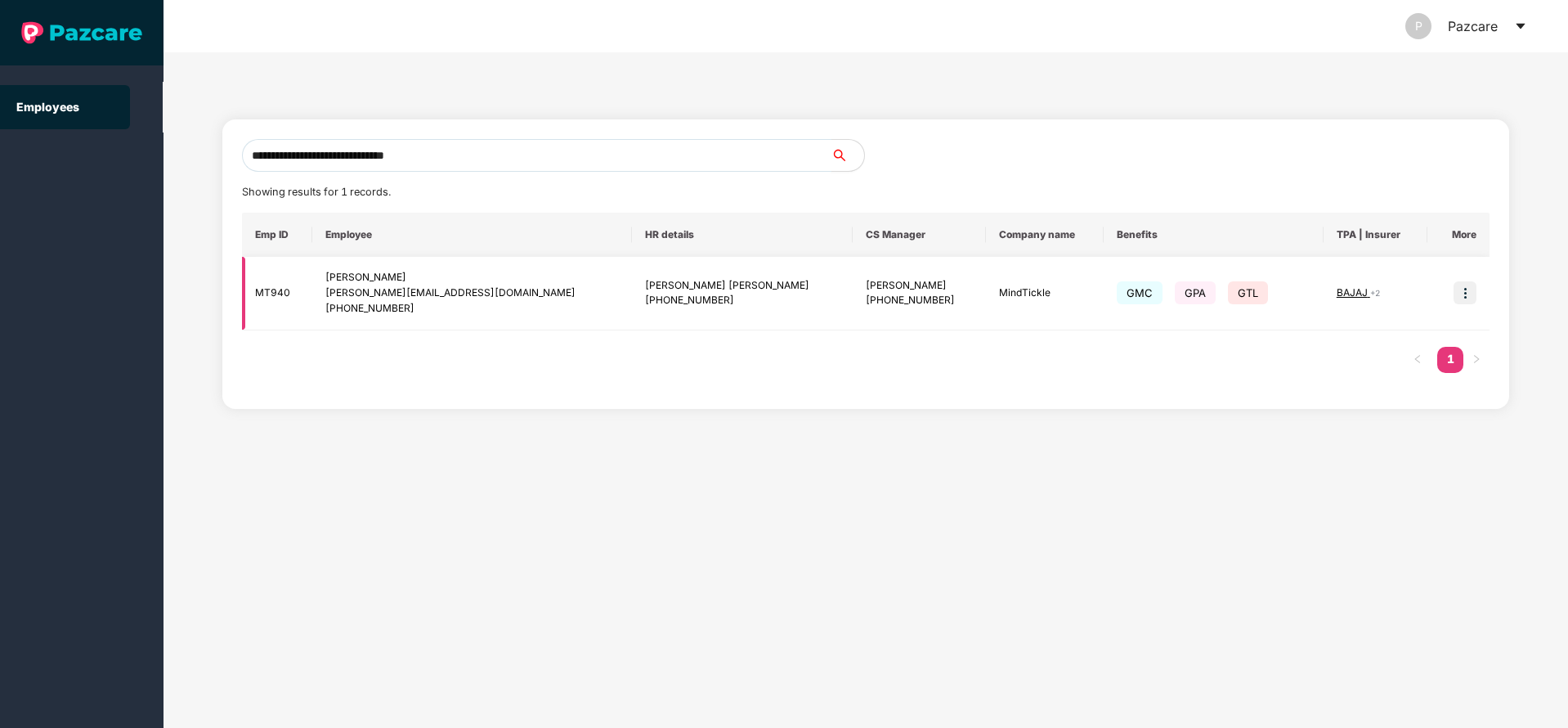
type input "**********"
click at [1462, 288] on img at bounding box center [1464, 292] width 23 height 23
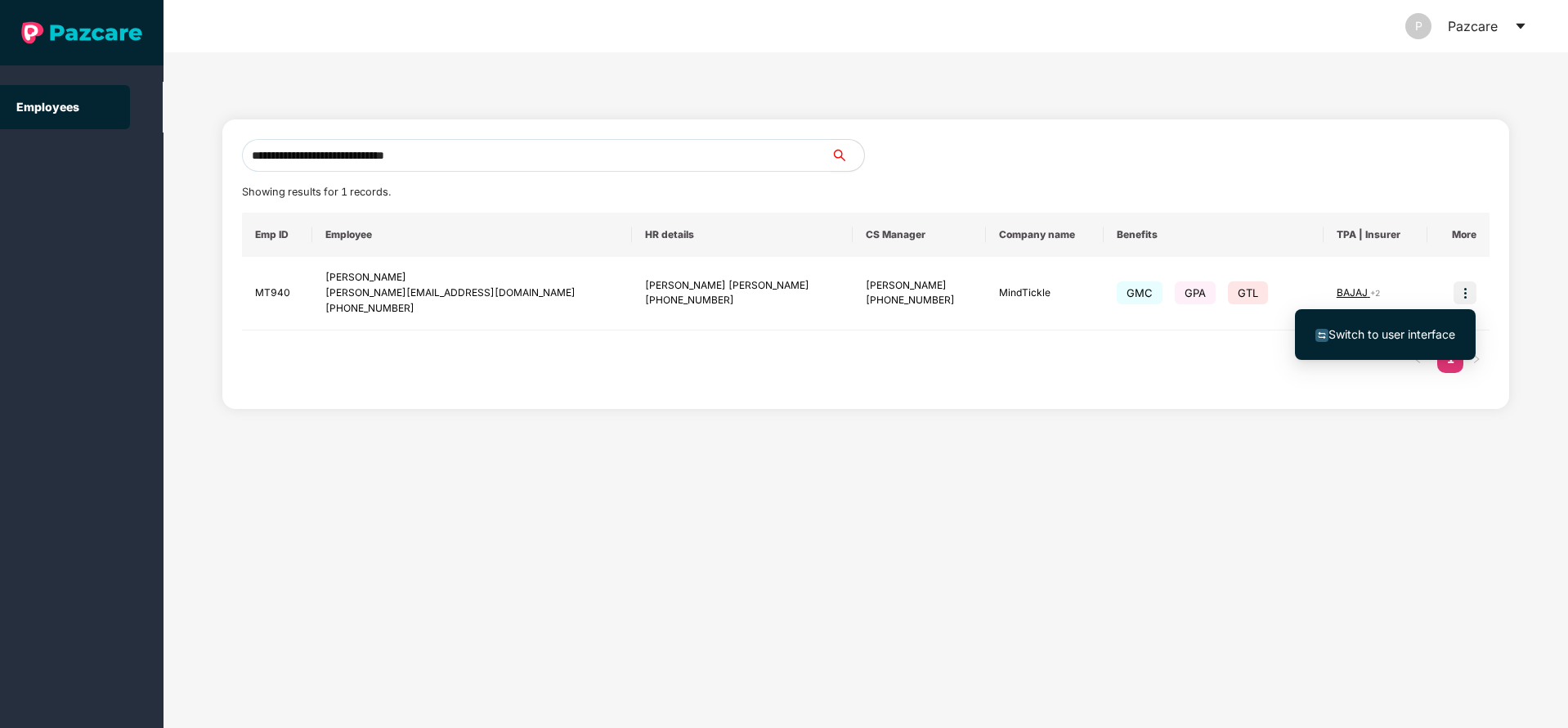
click at [1385, 329] on span "Switch to user interface" at bounding box center [1392, 334] width 127 height 14
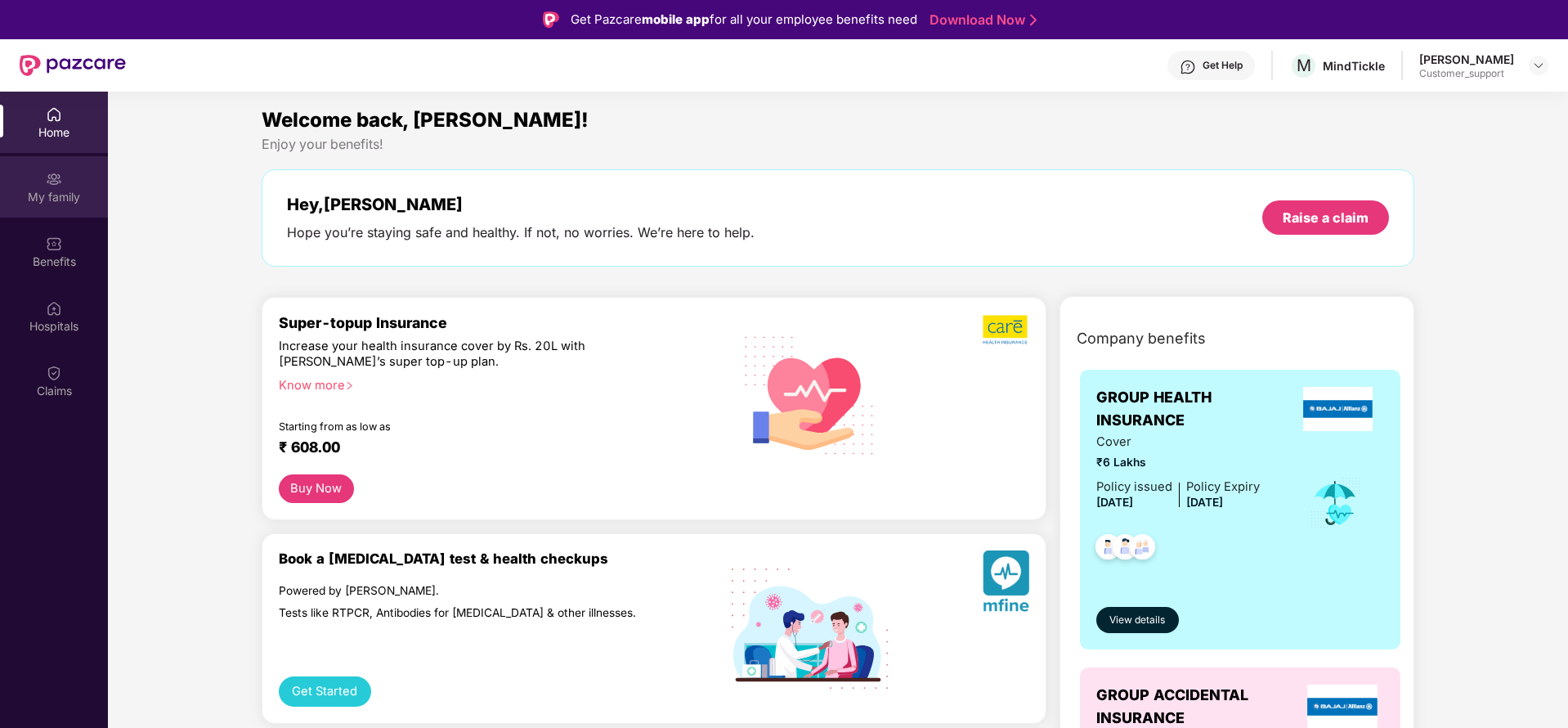
click at [56, 185] on img at bounding box center [54, 179] width 16 height 16
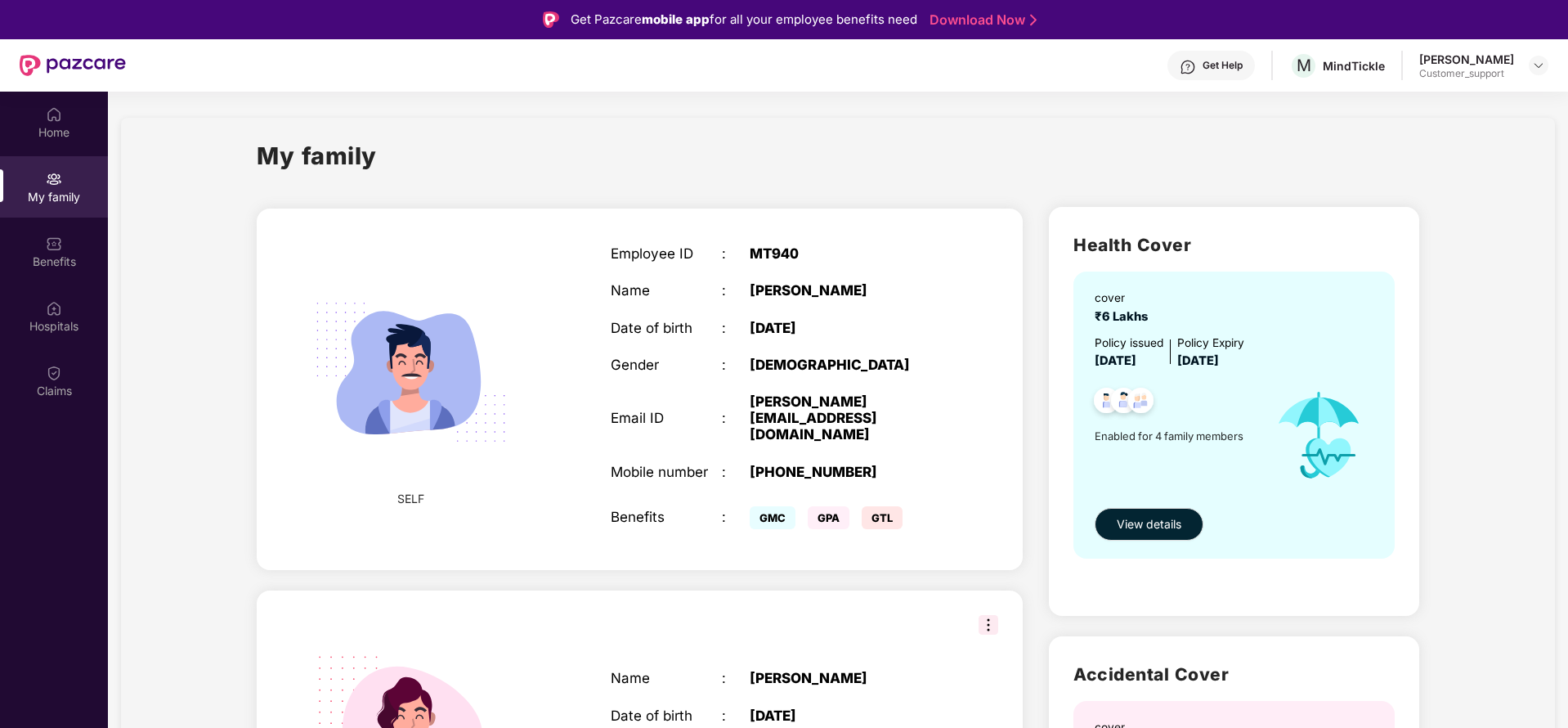
click at [73, 260] on div "Benefits" at bounding box center [53, 261] width 108 height 16
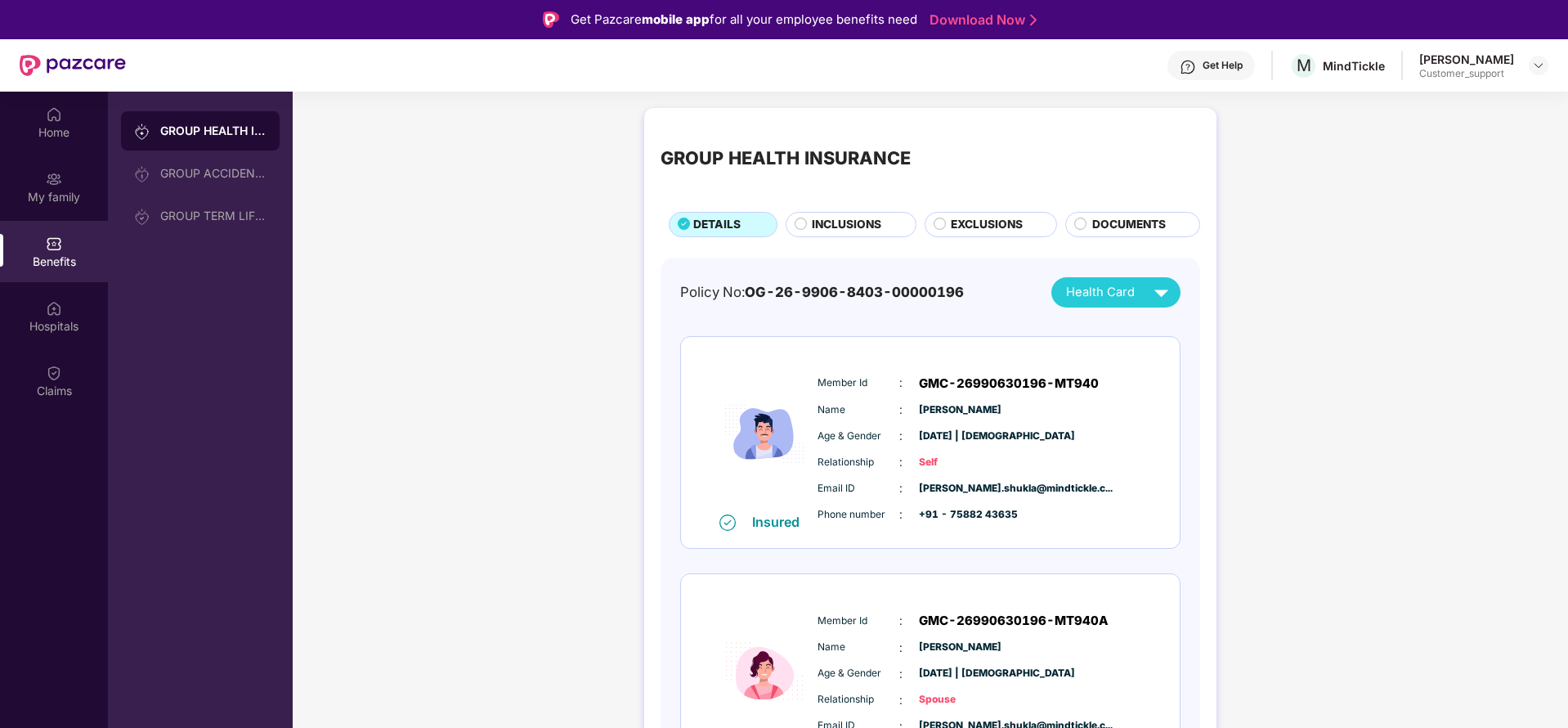
click at [851, 217] on span "INCLUSIONS" at bounding box center [846, 225] width 70 height 18
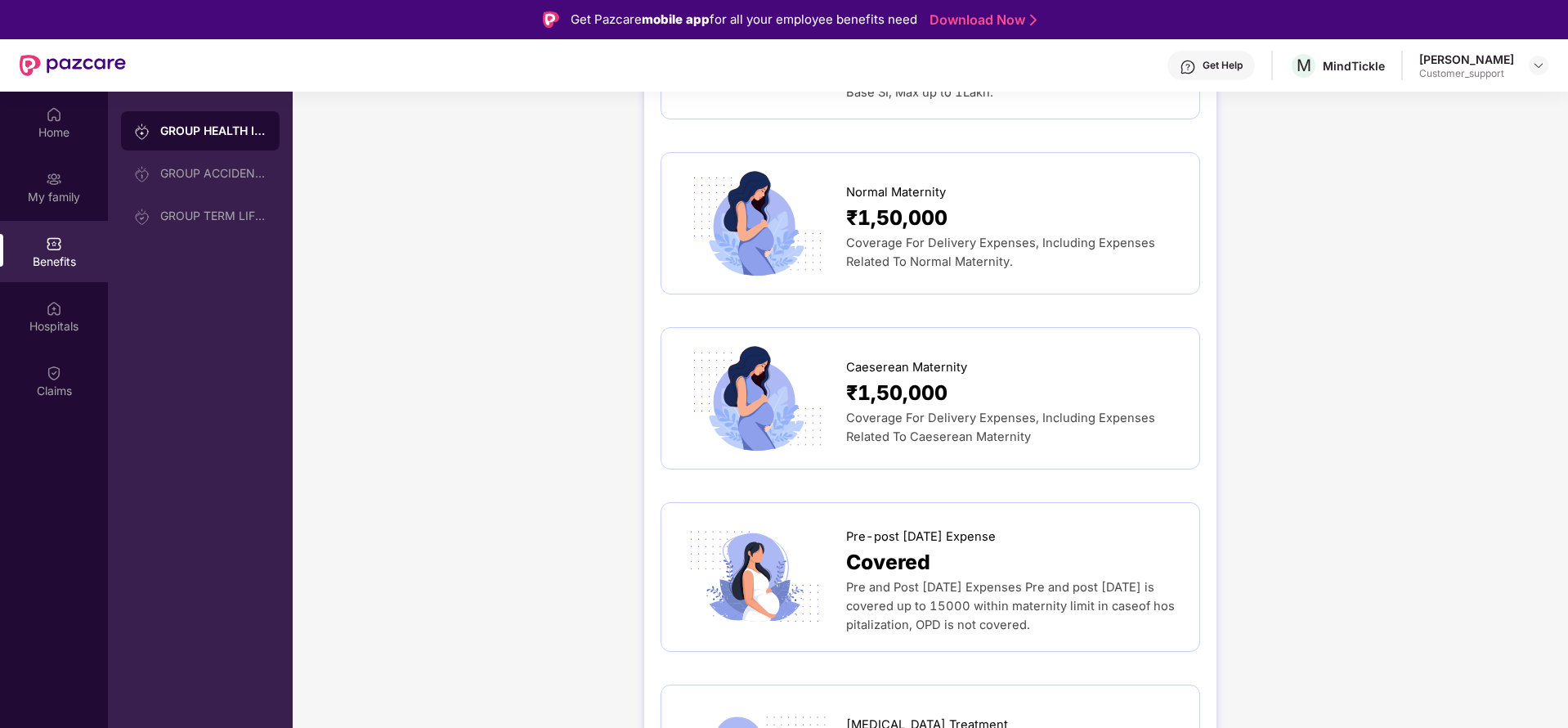
scroll to position [1913, 0]
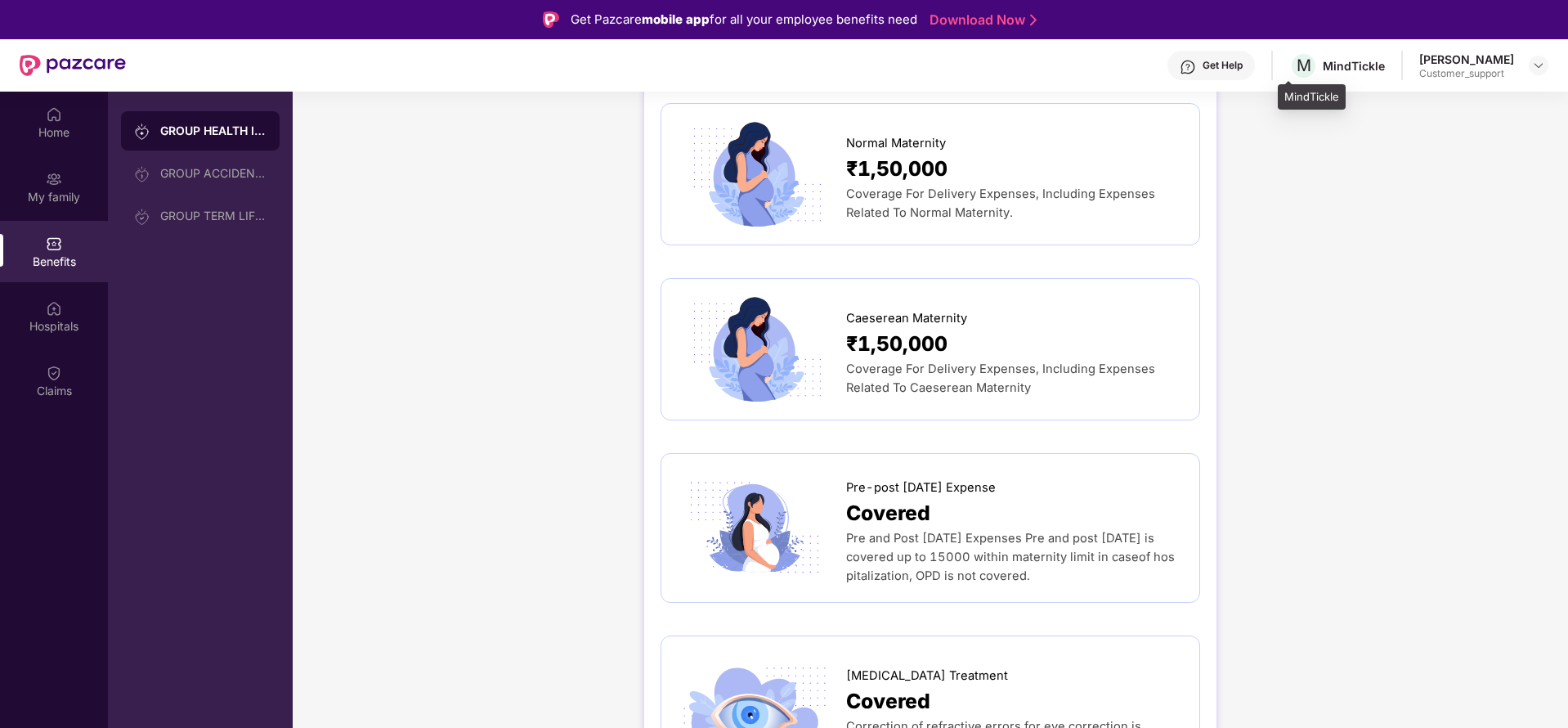
click at [1337, 68] on div "MindTickle" at bounding box center [1354, 65] width 62 height 15
click at [1541, 64] on img at bounding box center [1538, 65] width 13 height 13
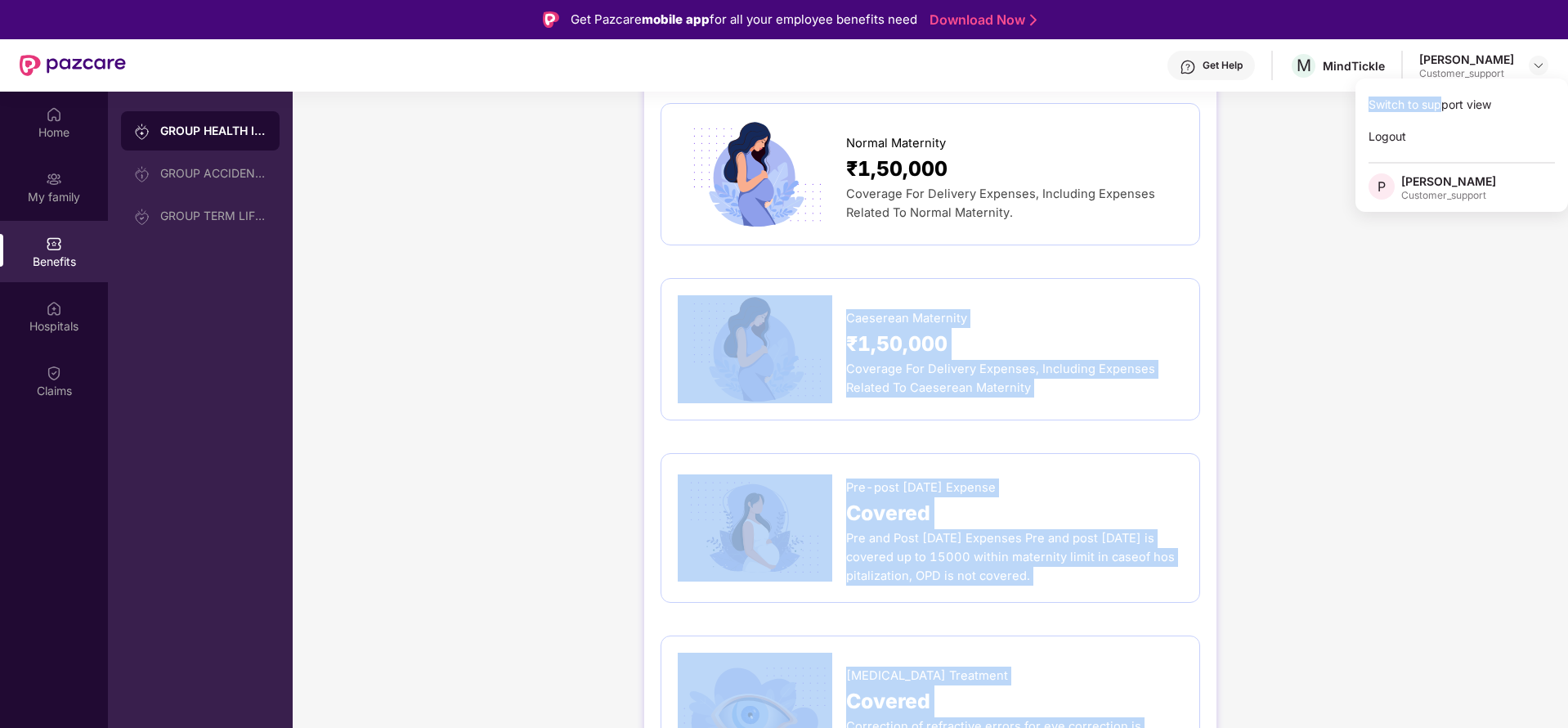
drag, startPoint x: 1444, startPoint y: 107, endPoint x: 1286, endPoint y: 175, distance: 172.0
click at [1286, 175] on body "Get Pazcare mobile app for all your employee benefits need Download Now Get Hel…" at bounding box center [784, 364] width 1568 height 728
click at [1537, 63] on img at bounding box center [1538, 65] width 13 height 13
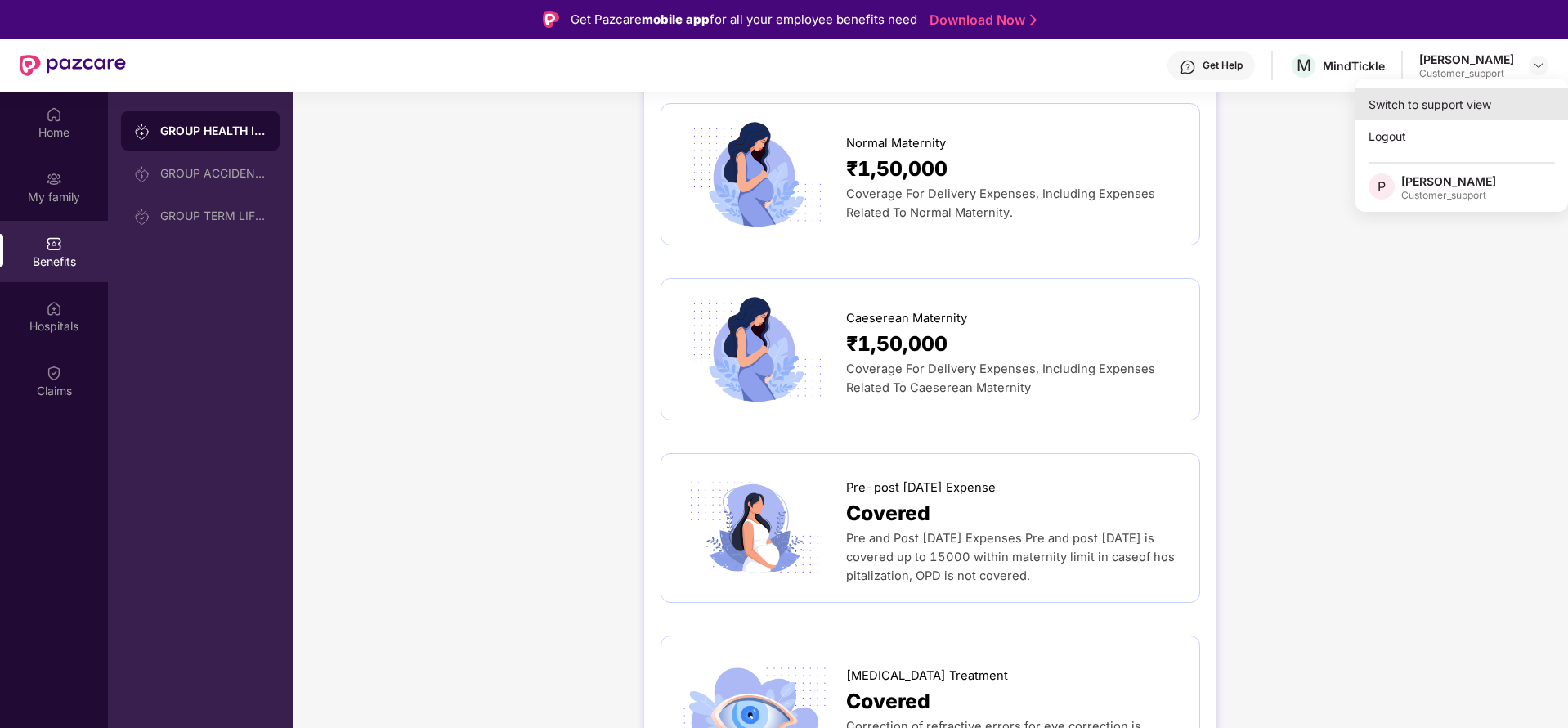
click at [1472, 99] on div "Switch to support view" at bounding box center [1461, 104] width 213 height 32
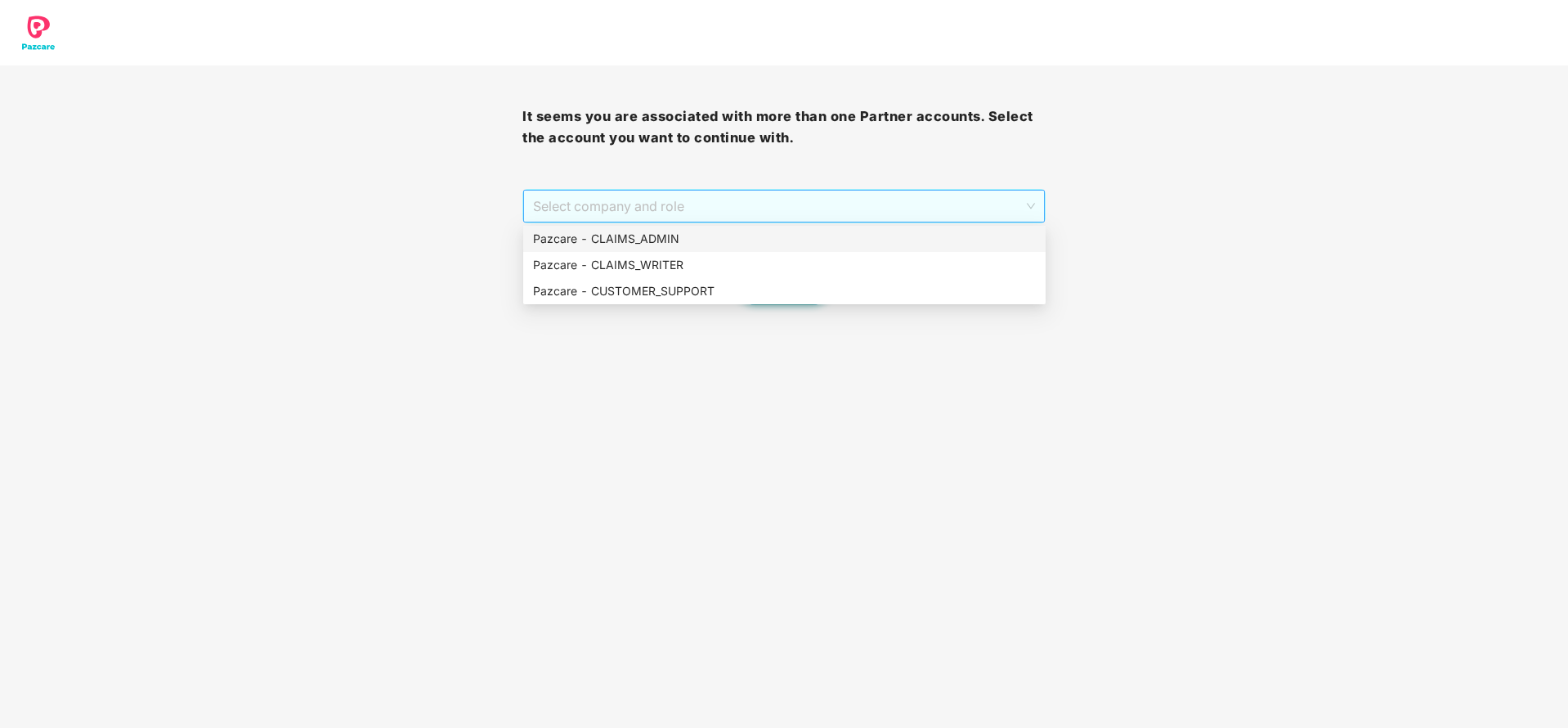
click at [871, 213] on span "Select company and role" at bounding box center [783, 206] width 501 height 31
click at [807, 291] on div "Pazcare - CUSTOMER_SUPPORT" at bounding box center [784, 291] width 503 height 18
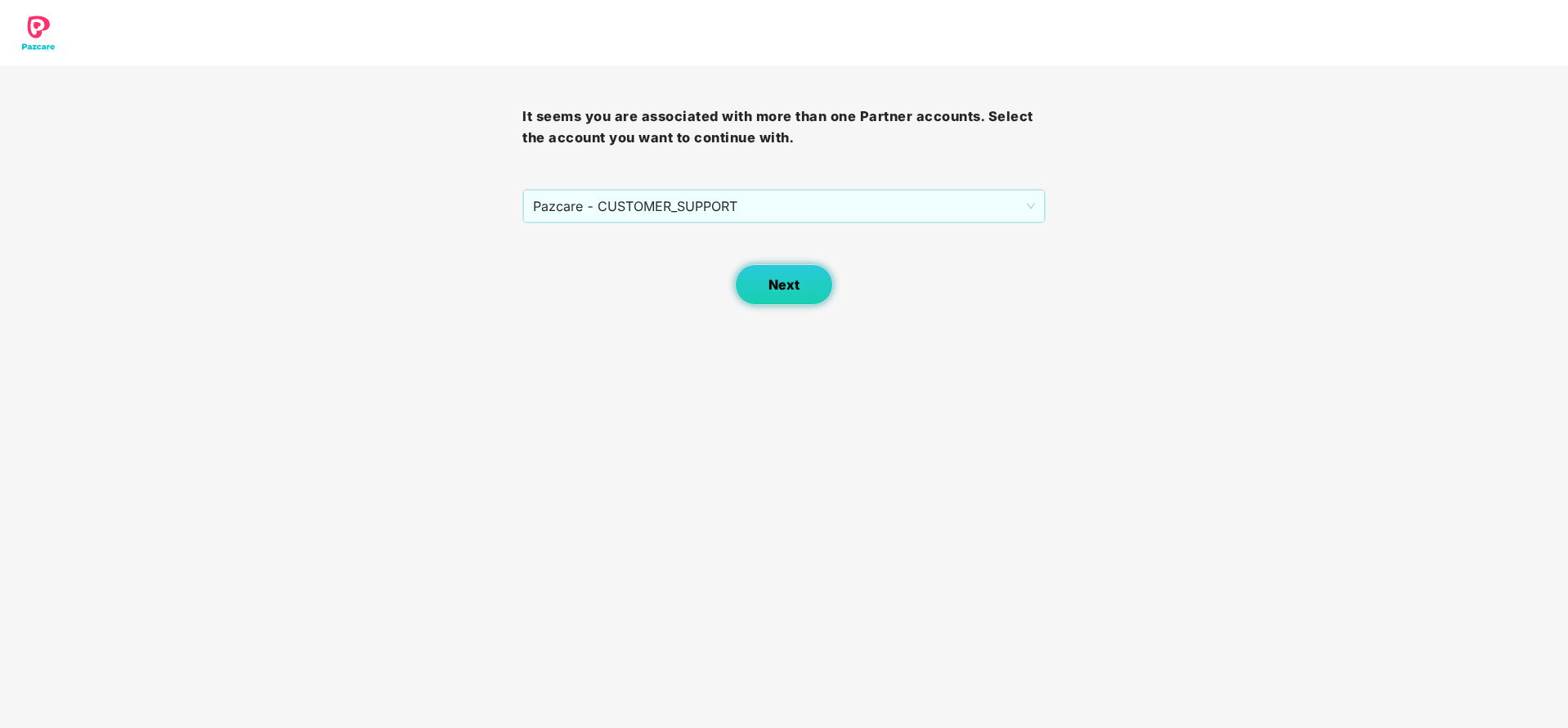
click at [797, 281] on span "Next" at bounding box center [784, 284] width 31 height 15
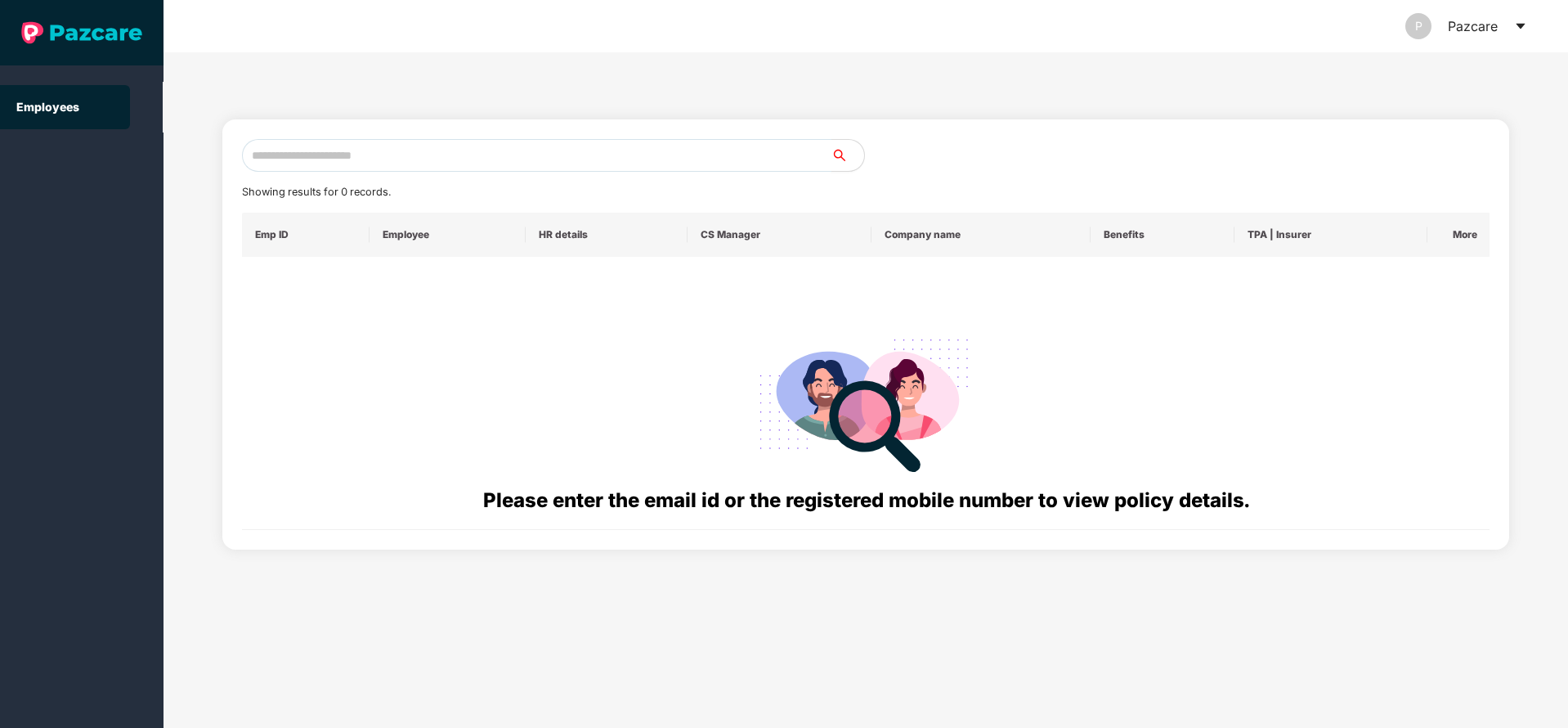
click at [573, 144] on input "text" at bounding box center [537, 156] width 590 height 33
paste input "**********"
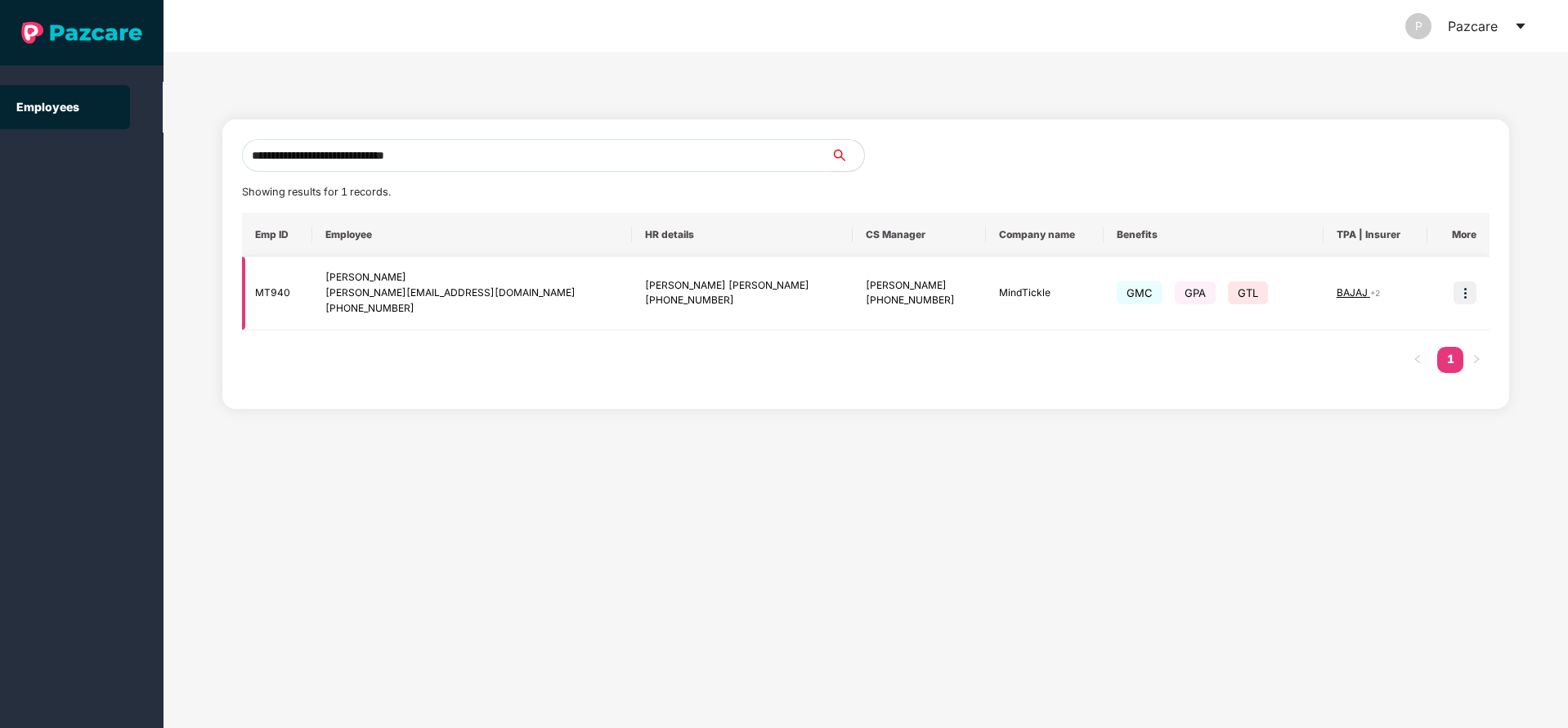
type input "**********"
click at [1337, 287] on span "BAJAJ" at bounding box center [1353, 292] width 33 height 13
